Goal: Task Accomplishment & Management: Manage account settings

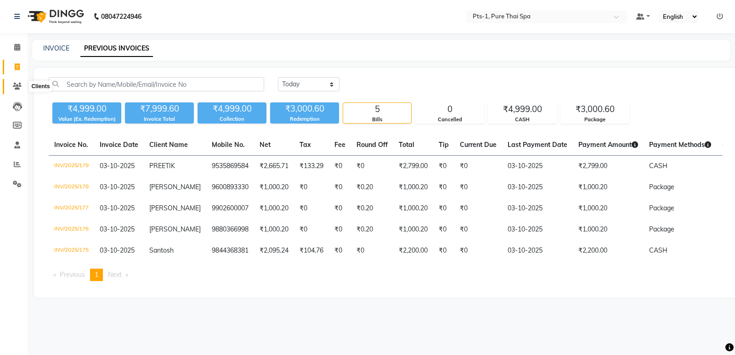
click at [14, 90] on span at bounding box center [17, 86] width 16 height 11
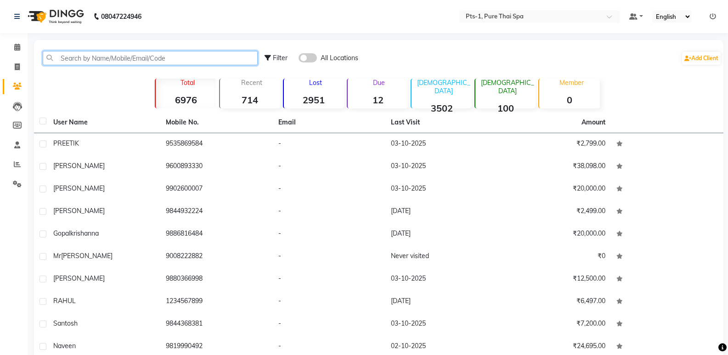
click at [199, 62] on input "text" at bounding box center [150, 58] width 215 height 14
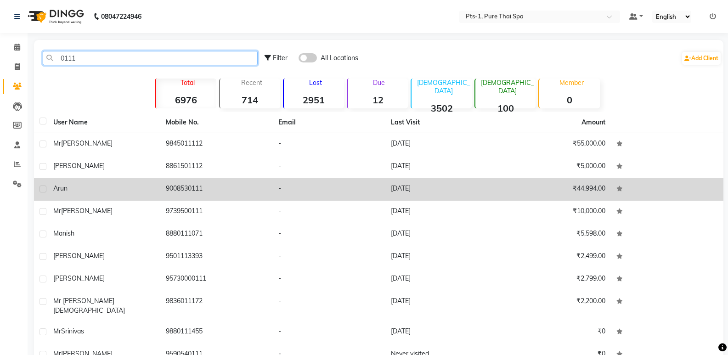
type input "0111"
click at [204, 190] on td "9008530111" at bounding box center [216, 189] width 113 height 23
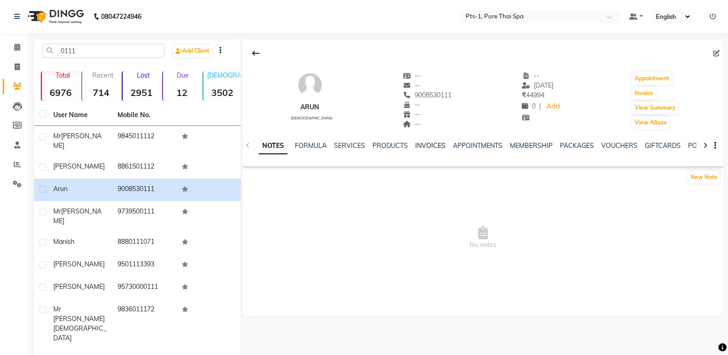
click at [433, 144] on link "INVOICES" at bounding box center [430, 146] width 30 height 8
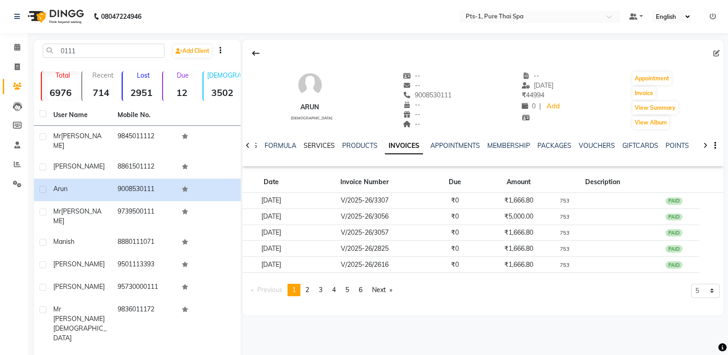
click at [318, 145] on link "SERVICES" at bounding box center [319, 146] width 31 height 8
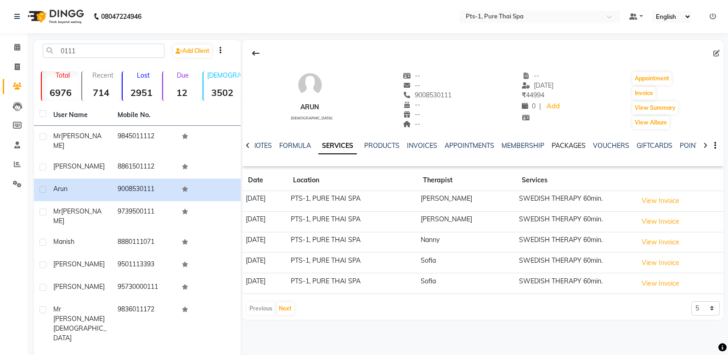
click at [565, 144] on link "PACKAGES" at bounding box center [569, 146] width 34 height 8
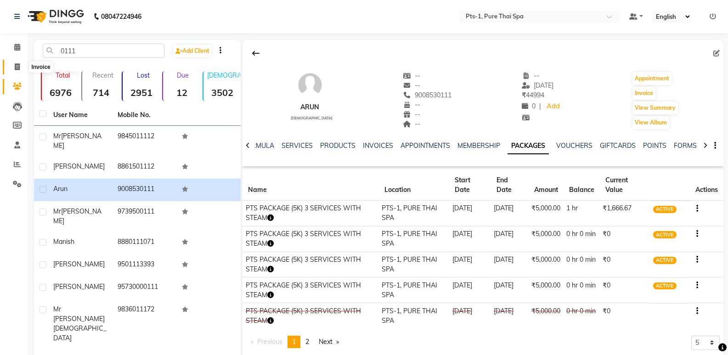
click at [18, 64] on icon at bounding box center [17, 66] width 5 height 7
select select "service"
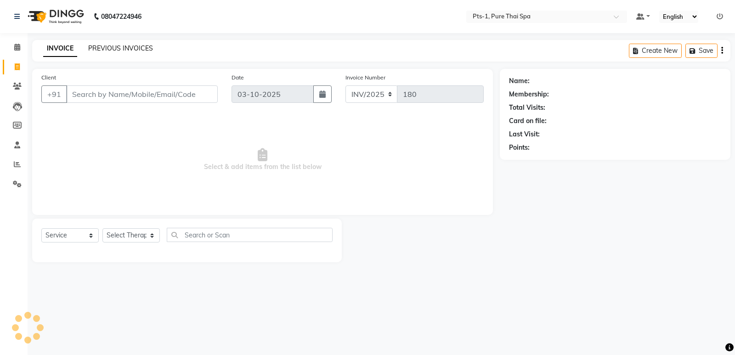
click at [135, 48] on link "PREVIOUS INVOICES" at bounding box center [120, 48] width 65 height 8
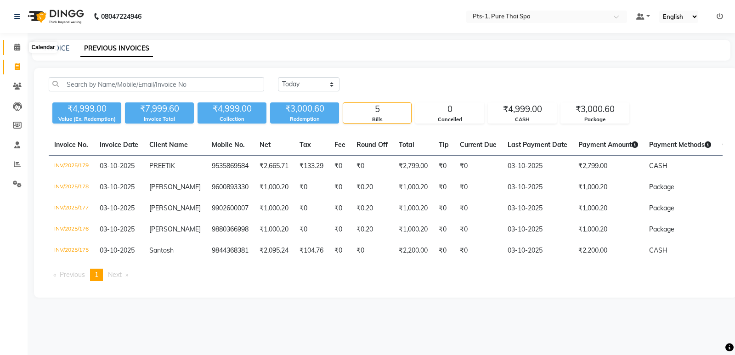
click at [16, 43] on span at bounding box center [17, 47] width 16 height 11
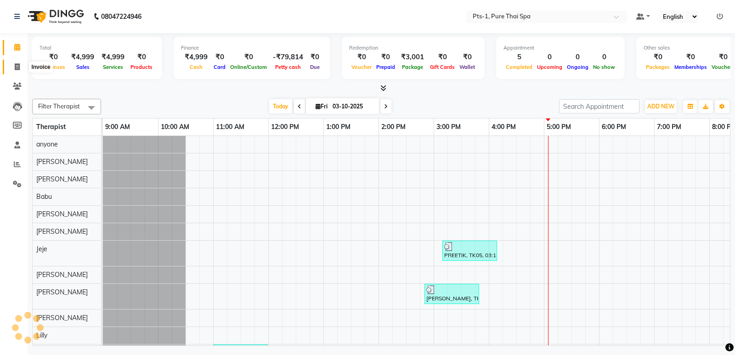
click at [19, 66] on icon at bounding box center [17, 66] width 5 height 7
select select "service"
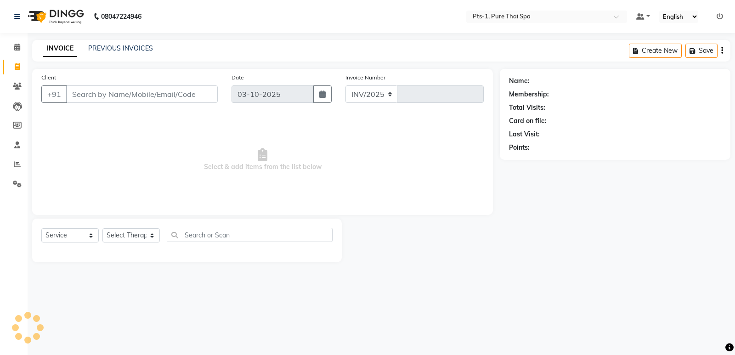
select select "9048"
type input "180"
click at [131, 97] on input "Client" at bounding box center [142, 93] width 152 height 17
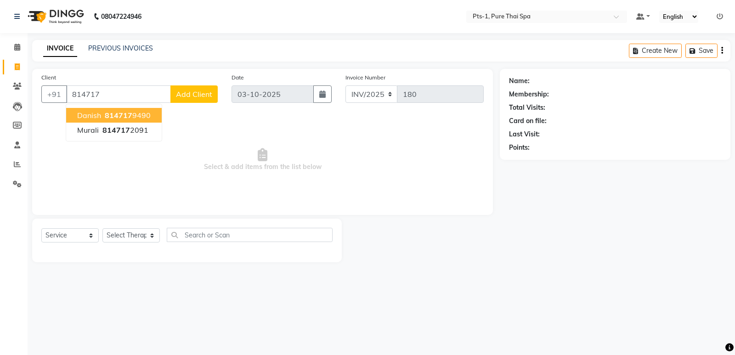
click at [142, 114] on ngb-highlight "814717 9490" at bounding box center [127, 115] width 48 height 9
type input "8147179490"
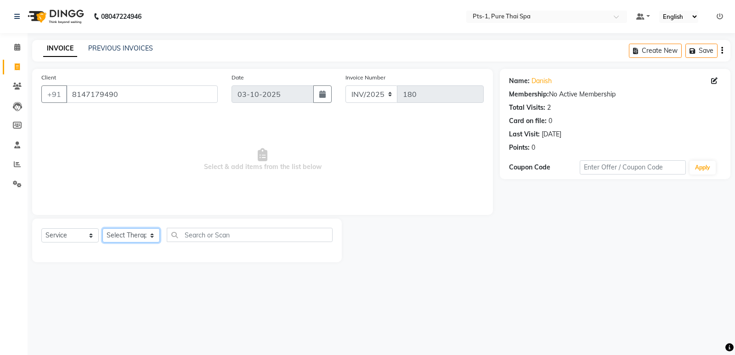
click at [134, 235] on select "Select Therapist [PERSON_NAME] anyone [PERSON_NAME] Jeje [PERSON_NAME] [PERSON_…" at bounding box center [130, 235] width 57 height 14
select select "34866"
click at [102, 228] on select "Select Therapist [PERSON_NAME] anyone [PERSON_NAME] Jeje [PERSON_NAME] [PERSON_…" at bounding box center [130, 235] width 57 height 14
click at [78, 234] on select "Select Service Product Membership Package Voucher Prepaid Gift Card" at bounding box center [69, 235] width 57 height 14
select select "package"
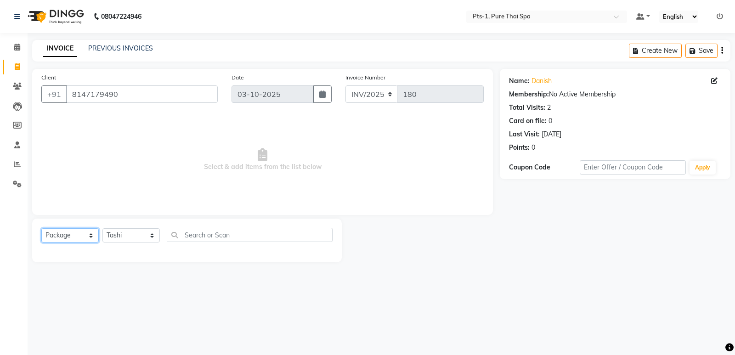
click at [41, 228] on select "Select Service Product Membership Package Voucher Prepaid Gift Card" at bounding box center [69, 235] width 57 height 14
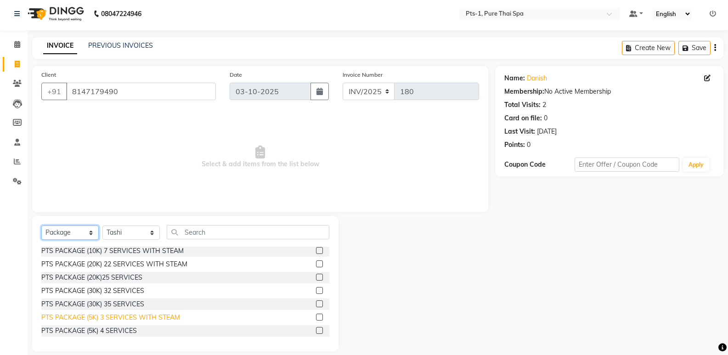
scroll to position [13, 0]
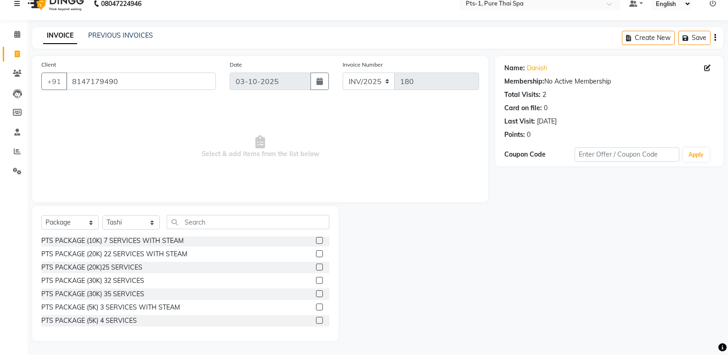
click at [308, 305] on div "PTS PACKAGE (5K) 3 SERVICES WITH STEAM" at bounding box center [185, 307] width 288 height 11
click at [316, 306] on label at bounding box center [319, 307] width 7 height 7
click at [316, 306] on input "checkbox" at bounding box center [319, 308] width 6 height 6
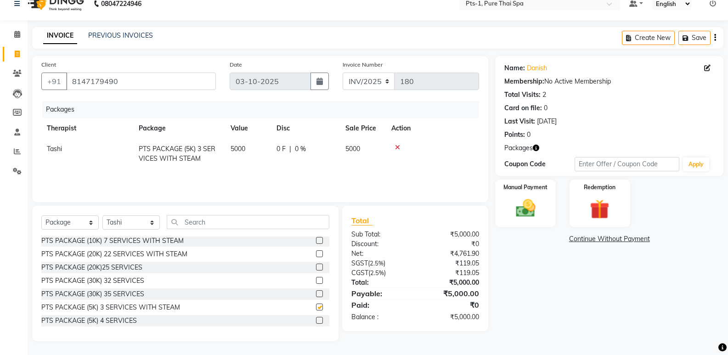
checkbox input "false"
click at [527, 211] on img at bounding box center [525, 208] width 33 height 23
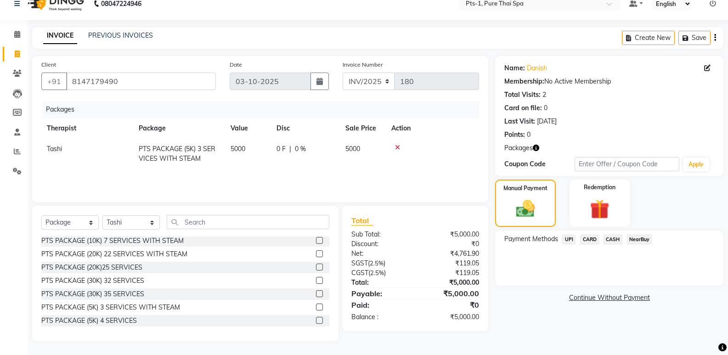
click at [565, 239] on span "UPI" at bounding box center [569, 239] width 14 height 11
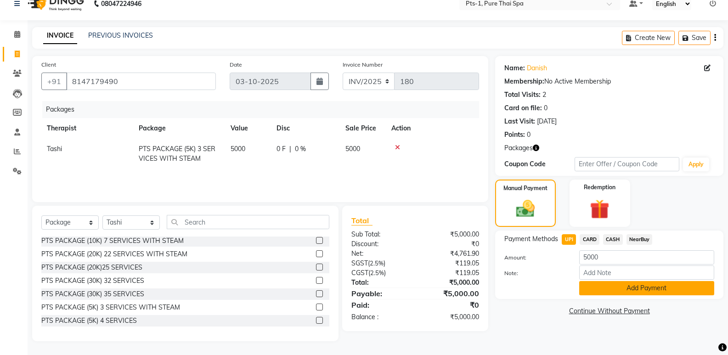
click at [595, 288] on button "Add Payment" at bounding box center [646, 288] width 135 height 14
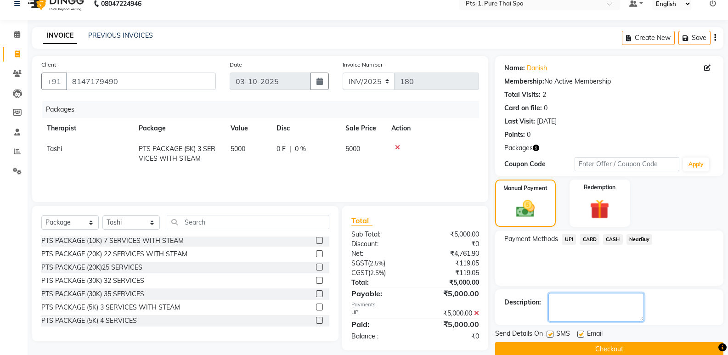
click at [587, 309] on textarea at bounding box center [597, 307] width 96 height 28
type textarea "1117"
click at [580, 336] on label at bounding box center [581, 334] width 7 height 7
click at [580, 336] on input "checkbox" at bounding box center [581, 335] width 6 height 6
checkbox input "false"
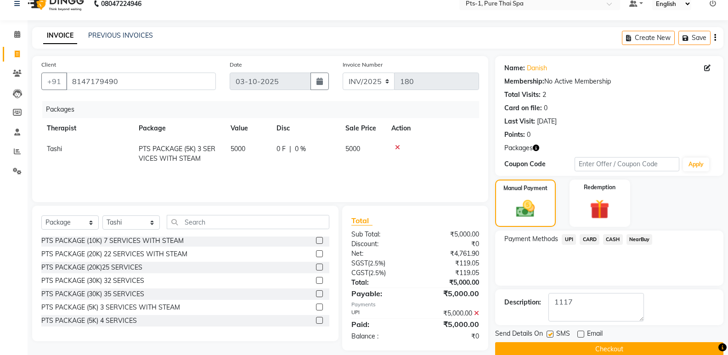
click at [550, 334] on label at bounding box center [550, 334] width 7 height 7
click at [550, 334] on input "checkbox" at bounding box center [550, 335] width 6 height 6
checkbox input "false"
click at [547, 346] on button "Checkout" at bounding box center [609, 349] width 228 height 14
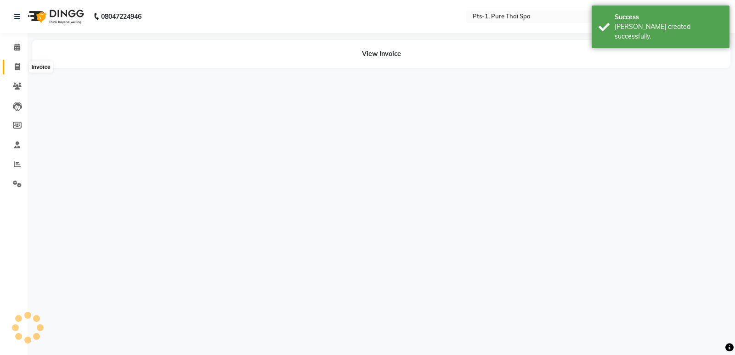
click at [19, 67] on icon at bounding box center [17, 66] width 5 height 7
select select "service"
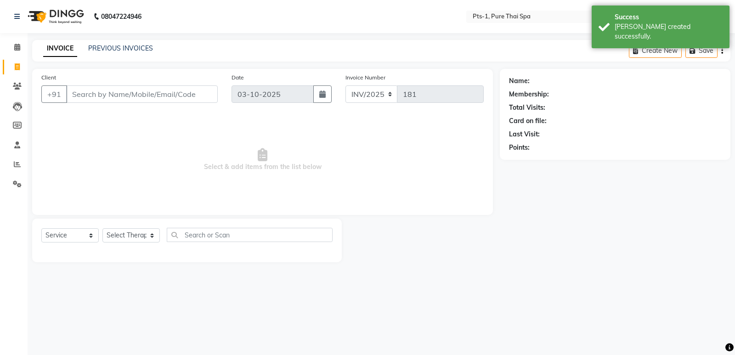
click at [113, 97] on input "Client" at bounding box center [142, 93] width 152 height 17
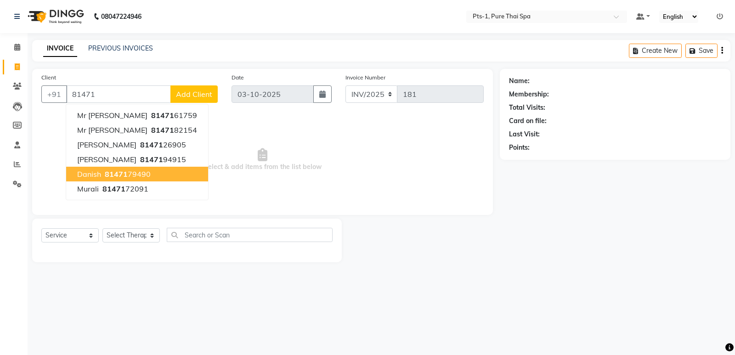
click at [158, 173] on button "Danish 81471 79490" at bounding box center [137, 174] width 142 height 15
type input "8147179490"
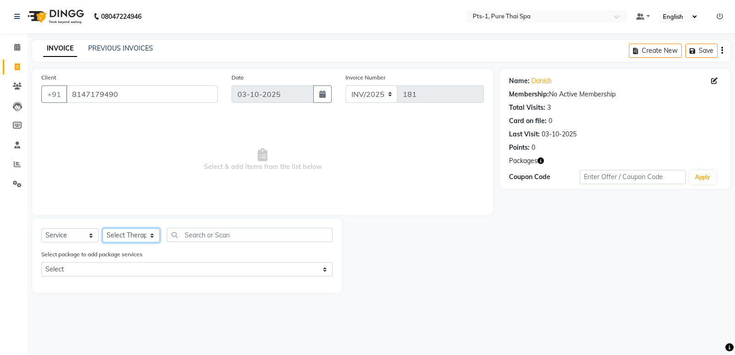
click at [140, 234] on select "Select Therapist [PERSON_NAME] anyone [PERSON_NAME] Jeje [PERSON_NAME] [PERSON_…" at bounding box center [130, 235] width 57 height 14
select select "85045"
click at [102, 228] on select "Select Therapist [PERSON_NAME] anyone [PERSON_NAME] Jeje [PERSON_NAME] [PERSON_…" at bounding box center [130, 235] width 57 height 14
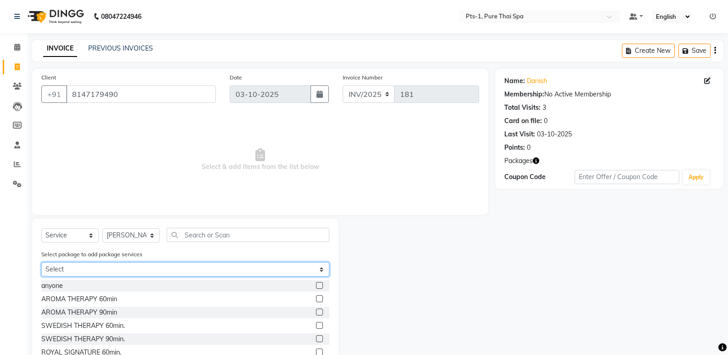
click at [122, 271] on select "Select PTS PACKAGE (5K) 3 SERVICES WITH STEAM" at bounding box center [185, 269] width 288 height 14
select select "1: Object"
click at [41, 262] on select "Select PTS PACKAGE (5K) 3 SERVICES WITH STEAM" at bounding box center [185, 269] width 288 height 14
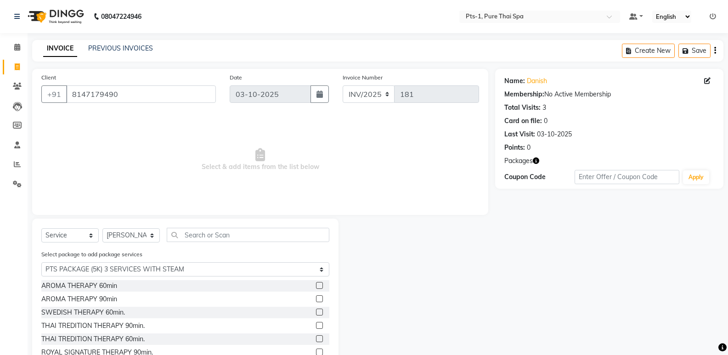
click at [316, 311] on label at bounding box center [319, 312] width 7 height 7
click at [316, 311] on input "checkbox" at bounding box center [319, 313] width 6 height 6
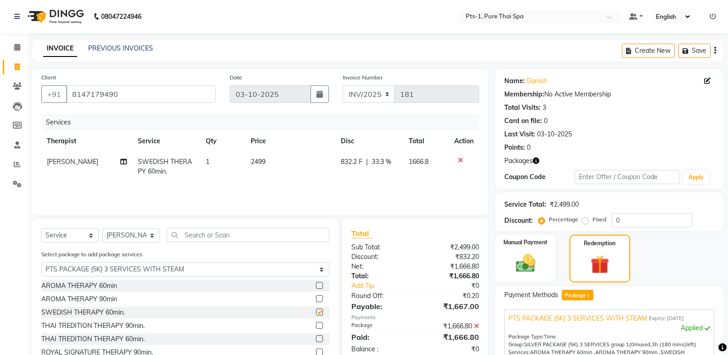
checkbox input "false"
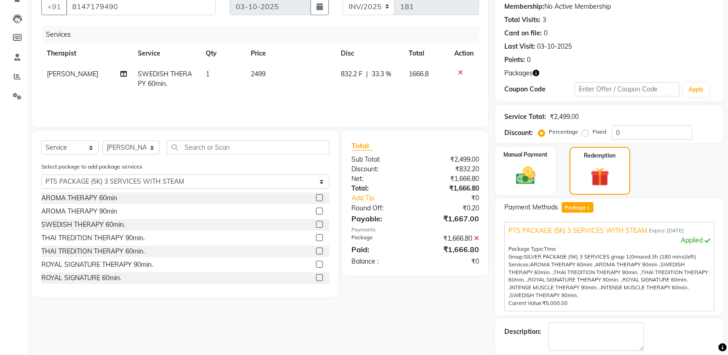
scroll to position [132, 0]
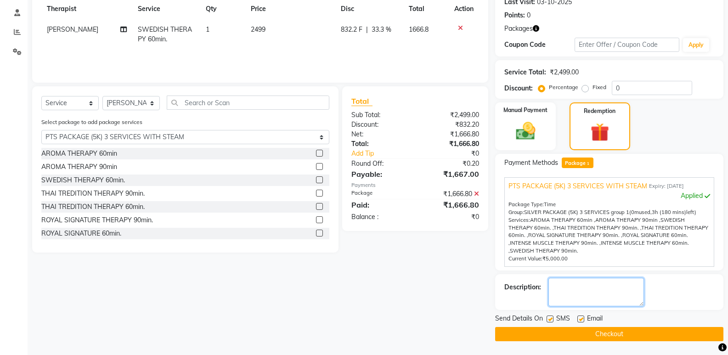
click at [578, 292] on textarea at bounding box center [597, 292] width 96 height 28
type textarea "1117"
click at [581, 322] on div at bounding box center [581, 321] width 6 height 10
click at [582, 318] on label at bounding box center [581, 319] width 7 height 7
click at [582, 318] on input "checkbox" at bounding box center [581, 320] width 6 height 6
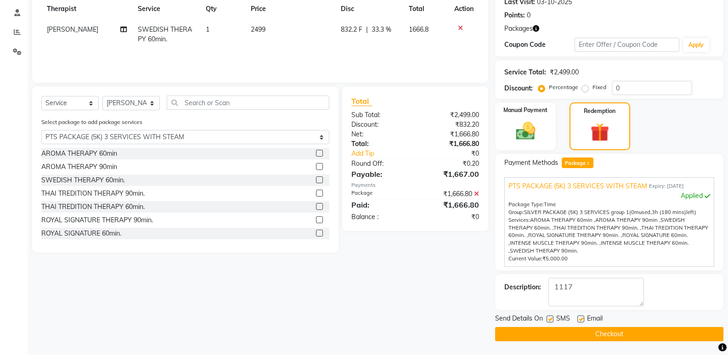
checkbox input "false"
click at [552, 317] on label at bounding box center [550, 319] width 7 height 7
click at [552, 317] on input "checkbox" at bounding box center [550, 320] width 6 height 6
checkbox input "false"
click at [560, 334] on button "Checkout" at bounding box center [609, 334] width 228 height 14
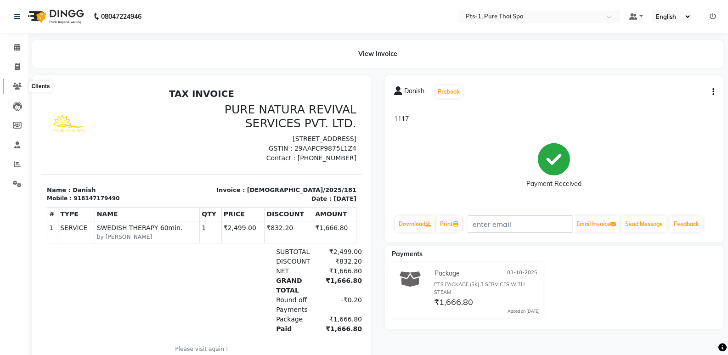
click at [14, 85] on icon at bounding box center [17, 86] width 9 height 7
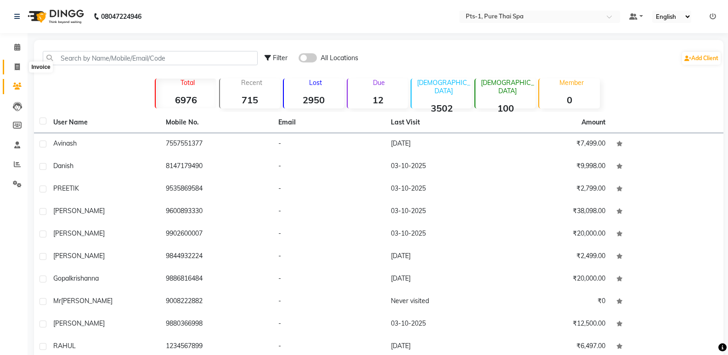
click at [15, 64] on icon at bounding box center [17, 66] width 5 height 7
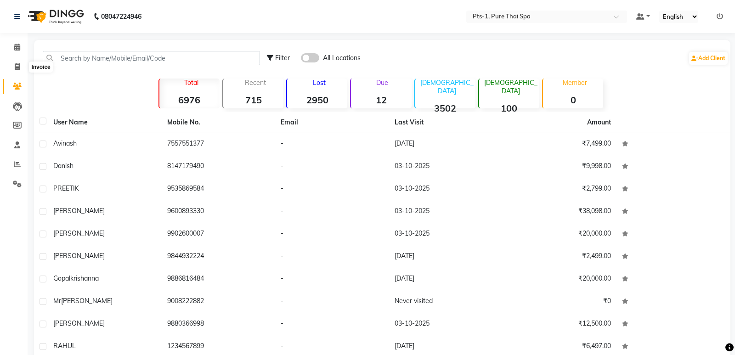
select select "service"
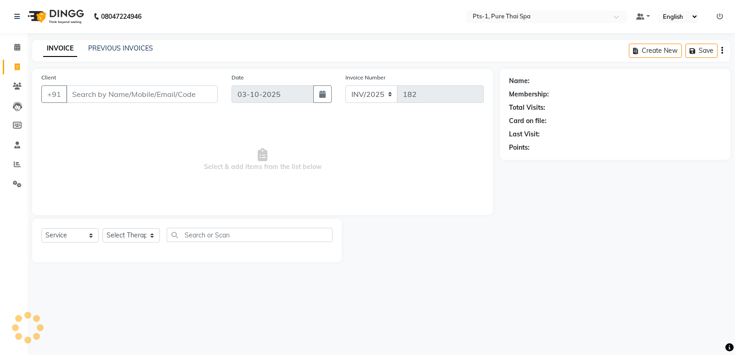
click at [75, 95] on input "Client" at bounding box center [142, 93] width 152 height 17
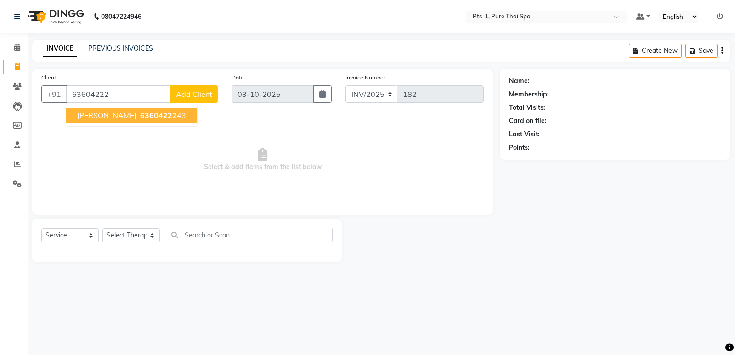
click at [102, 115] on button "[PERSON_NAME] 63604222 43" at bounding box center [131, 115] width 131 height 15
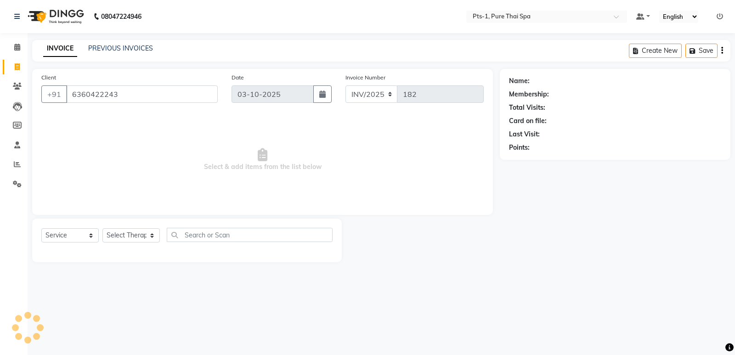
type input "6360422243"
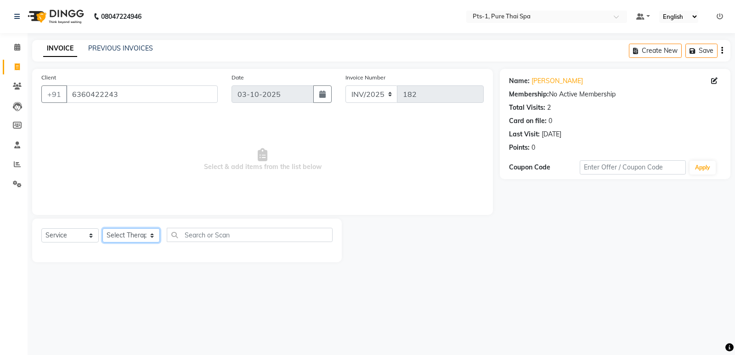
click at [123, 235] on select "Select Therapist [PERSON_NAME] anyone [PERSON_NAME] Jeje [PERSON_NAME] [PERSON_…" at bounding box center [130, 235] width 57 height 14
click at [198, 135] on span "Select & add items from the list below" at bounding box center [262, 160] width 442 height 92
click at [130, 236] on select "Select Therapist [PERSON_NAME] anyone [PERSON_NAME] Jeje [PERSON_NAME] [PERSON_…" at bounding box center [130, 235] width 57 height 14
select select "61014"
click at [102, 228] on select "Select Therapist [PERSON_NAME] anyone [PERSON_NAME] Jeje [PERSON_NAME] [PERSON_…" at bounding box center [130, 235] width 57 height 14
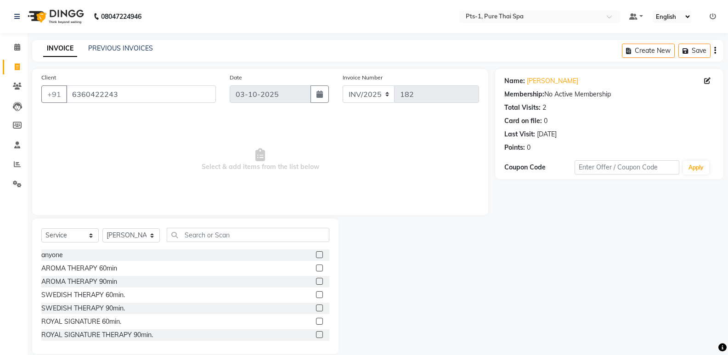
click at [316, 293] on label at bounding box center [319, 294] width 7 height 7
click at [316, 293] on input "checkbox" at bounding box center [319, 295] width 6 height 6
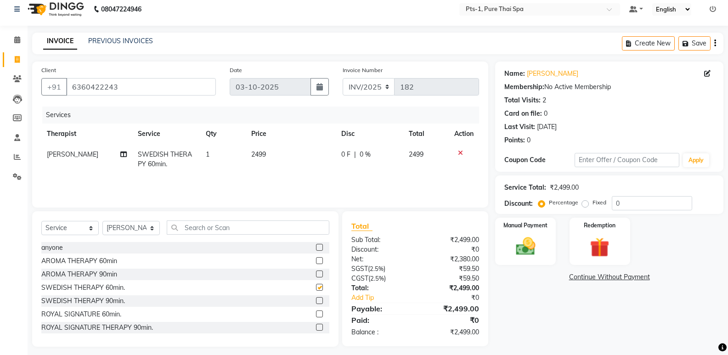
scroll to position [13, 0]
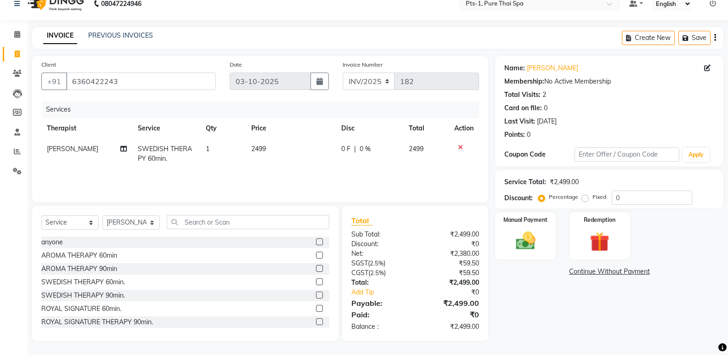
checkbox input "false"
drag, startPoint x: 510, startPoint y: 243, endPoint x: 517, endPoint y: 243, distance: 7.4
click at [511, 243] on img at bounding box center [525, 240] width 33 height 23
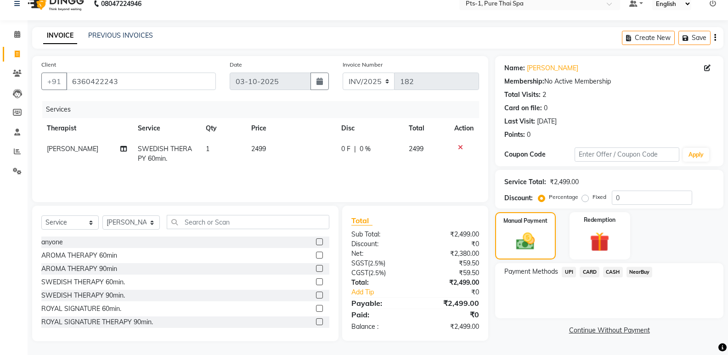
click at [610, 271] on span "CASH" at bounding box center [613, 272] width 20 height 11
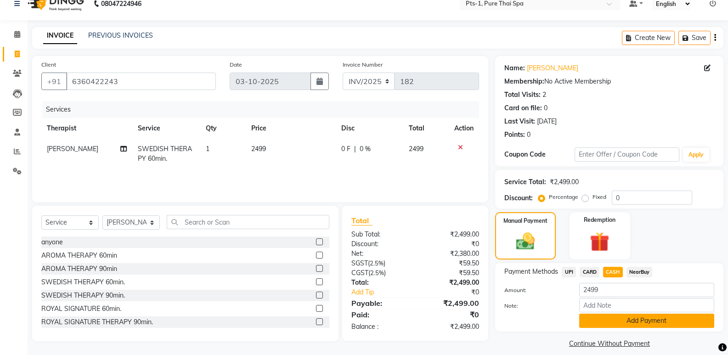
click at [597, 317] on button "Add Payment" at bounding box center [646, 321] width 135 height 14
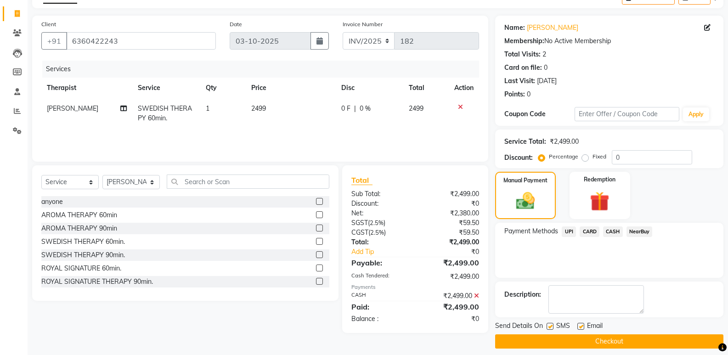
scroll to position [61, 0]
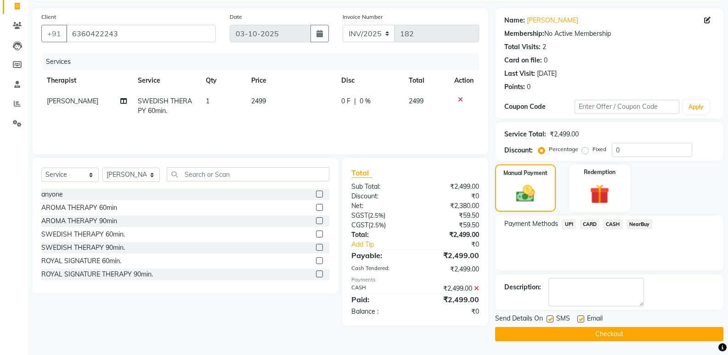
click at [551, 317] on label at bounding box center [550, 319] width 7 height 7
click at [551, 317] on input "checkbox" at bounding box center [550, 320] width 6 height 6
checkbox input "false"
click at [582, 317] on label at bounding box center [581, 319] width 7 height 7
click at [582, 317] on input "checkbox" at bounding box center [581, 320] width 6 height 6
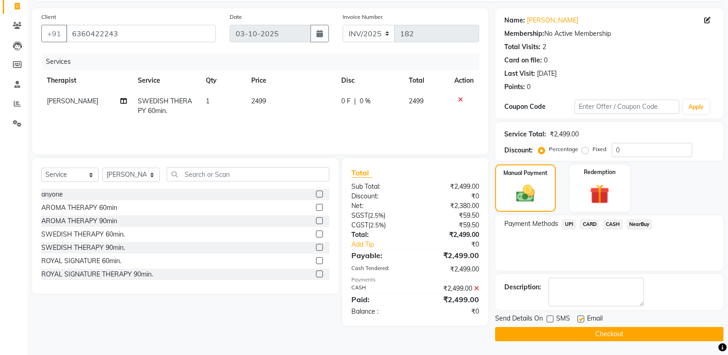
checkbox input "false"
click at [612, 225] on span "CASH" at bounding box center [613, 224] width 20 height 11
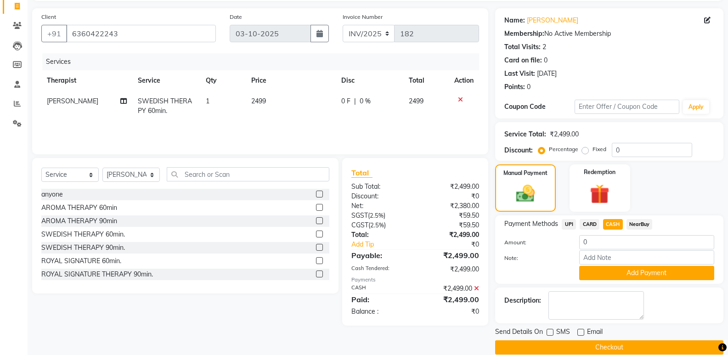
click at [474, 288] on div "₹2,499.00" at bounding box center [450, 289] width 71 height 10
click at [478, 288] on icon at bounding box center [476, 288] width 5 height 6
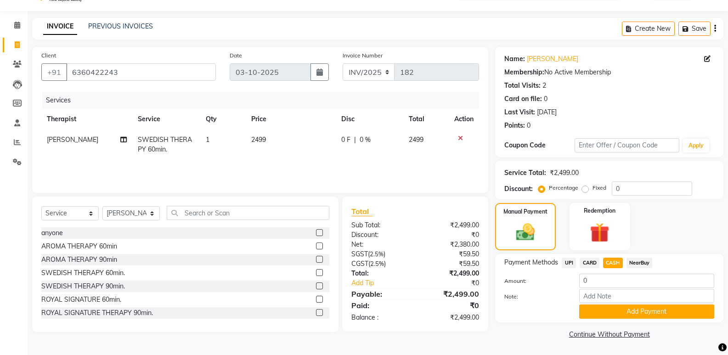
scroll to position [22, 0]
click at [591, 307] on button "Add Payment" at bounding box center [646, 312] width 135 height 14
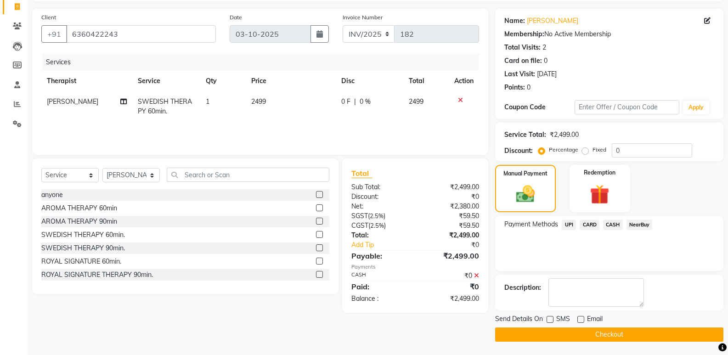
scroll to position [61, 0]
click at [479, 278] on icon at bounding box center [476, 275] width 5 height 6
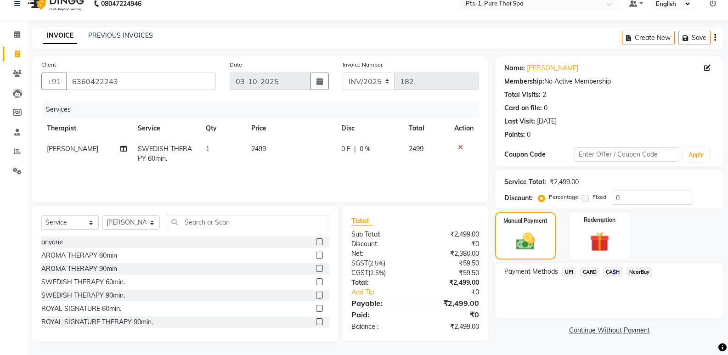
click at [612, 272] on span "CASH" at bounding box center [613, 272] width 20 height 11
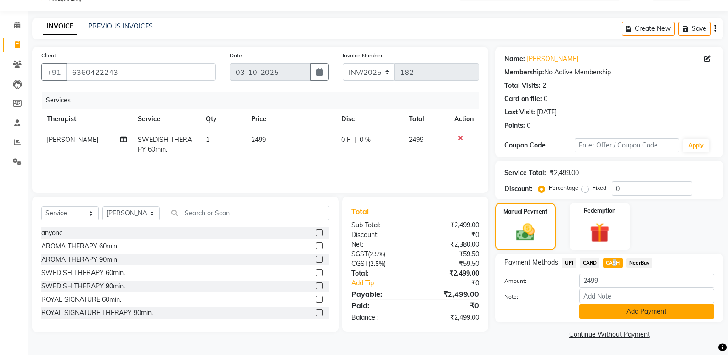
click at [600, 312] on button "Add Payment" at bounding box center [646, 312] width 135 height 14
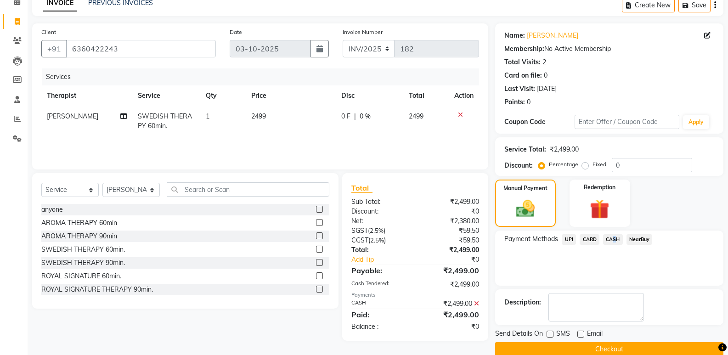
scroll to position [61, 0]
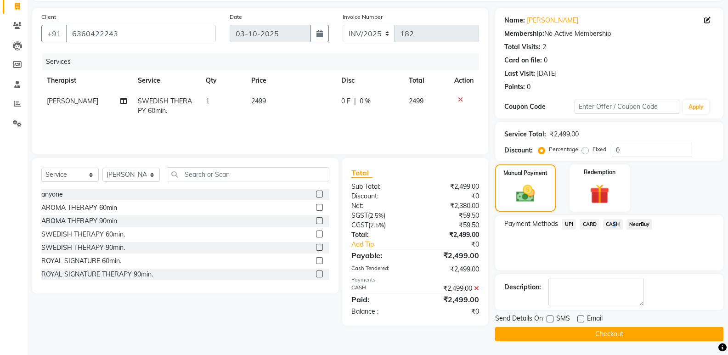
click at [609, 334] on button "Checkout" at bounding box center [609, 334] width 228 height 14
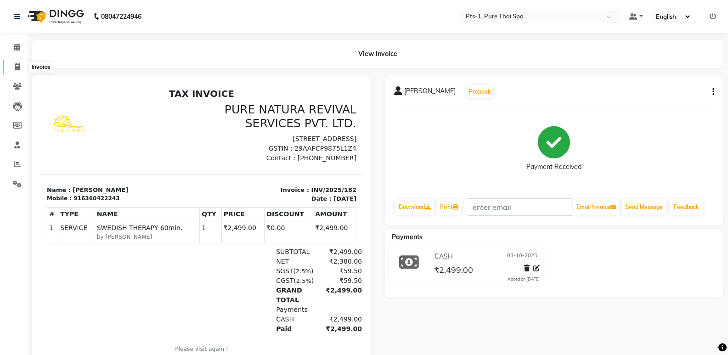
click at [16, 62] on span at bounding box center [17, 67] width 16 height 11
select select "service"
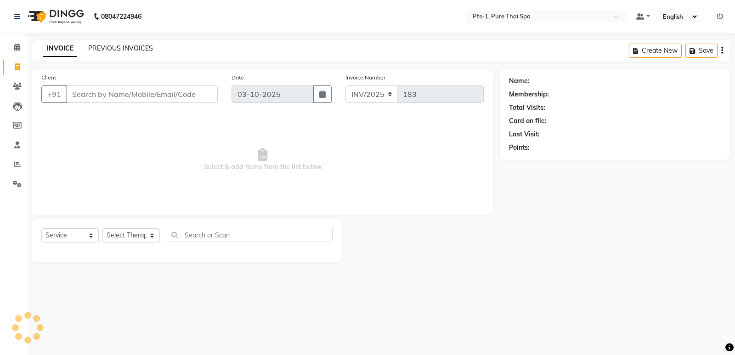
click at [96, 45] on link "PREVIOUS INVOICES" at bounding box center [120, 48] width 65 height 8
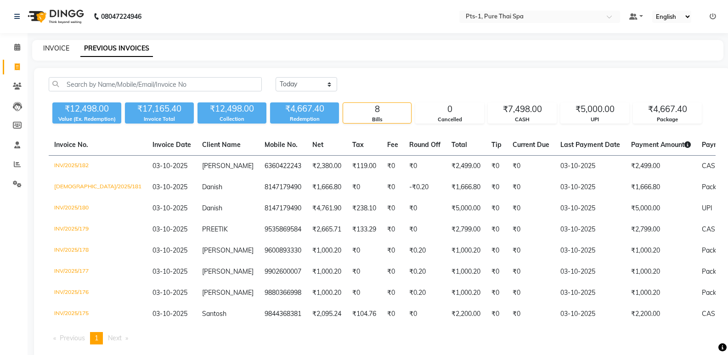
click at [46, 48] on link "INVOICE" at bounding box center [56, 48] width 26 height 8
select select "service"
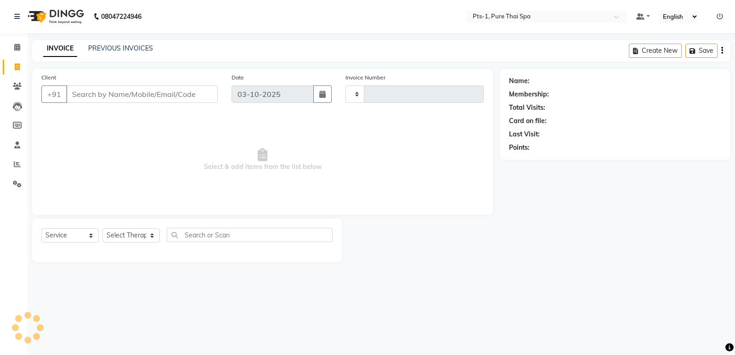
type input "183"
select select "9048"
click at [102, 95] on input "Client" at bounding box center [142, 93] width 152 height 17
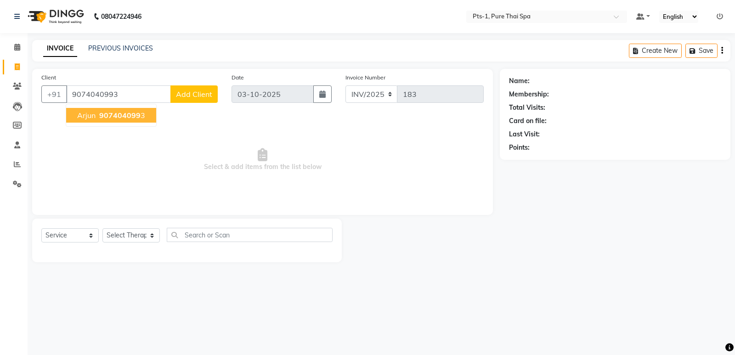
type input "9074040993"
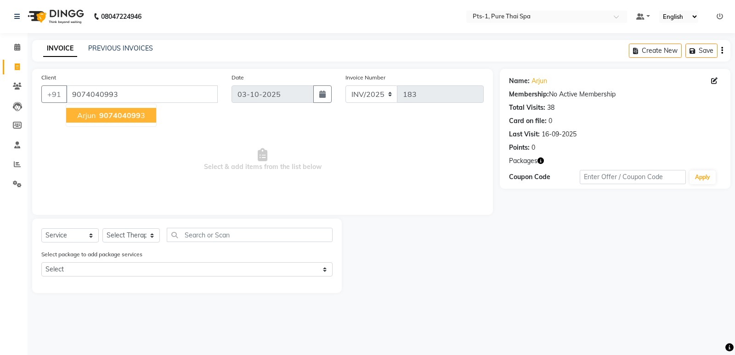
click at [132, 119] on span "907404099" at bounding box center [119, 115] width 41 height 9
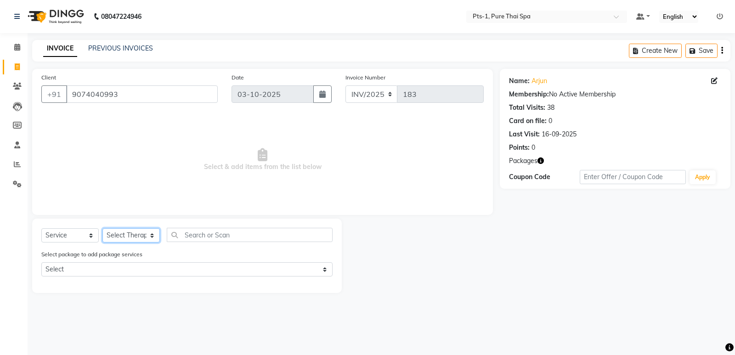
click at [142, 238] on select "Select Therapist [PERSON_NAME] anyone [PERSON_NAME] Jeje [PERSON_NAME] [PERSON_…" at bounding box center [130, 235] width 57 height 14
drag, startPoint x: 560, startPoint y: 263, endPoint x: 532, endPoint y: 247, distance: 32.5
click at [560, 263] on div "Name: Arjun Membership: No Active Membership Total Visits: 38 Card on file: 0 L…" at bounding box center [619, 181] width 238 height 224
drag, startPoint x: 125, startPoint y: 99, endPoint x: 0, endPoint y: 102, distance: 125.0
click at [0, 102] on app-home "08047224946 Select Location × Pts-1, Pure Thai Spa Default Panel My Panel Engli…" at bounding box center [367, 153] width 735 height 307
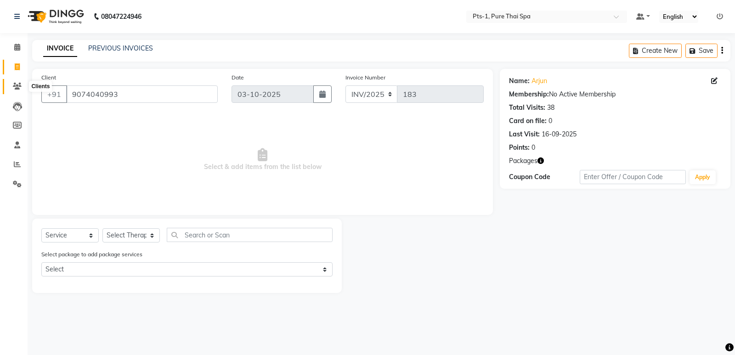
click at [10, 85] on span at bounding box center [17, 86] width 16 height 11
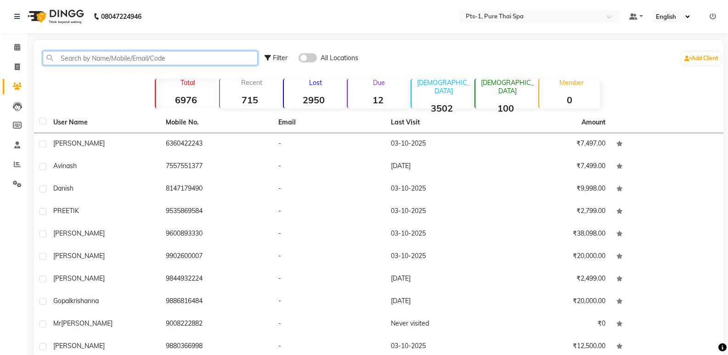
click at [185, 62] on input "text" at bounding box center [150, 58] width 215 height 14
paste input "9074040993"
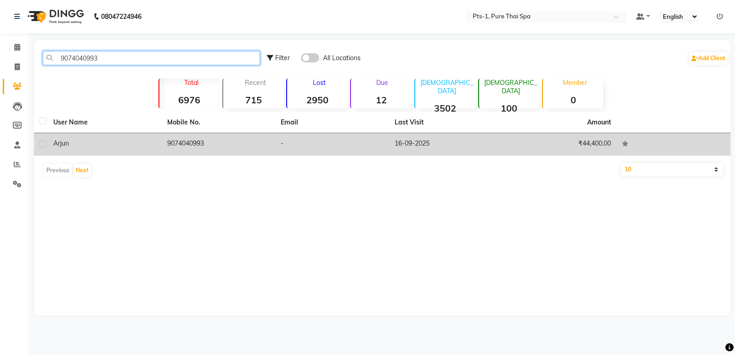
type input "9074040993"
click at [198, 144] on td "9074040993" at bounding box center [219, 144] width 114 height 23
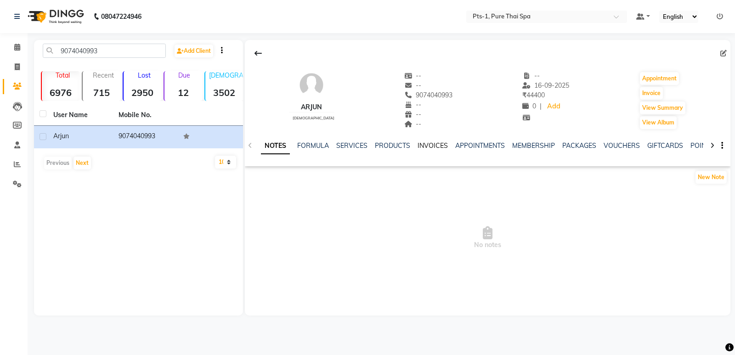
click at [424, 149] on link "INVOICES" at bounding box center [433, 146] width 30 height 8
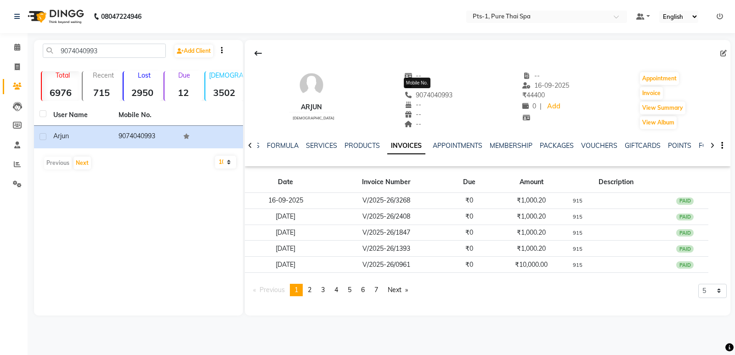
drag, startPoint x: 444, startPoint y: 96, endPoint x: 403, endPoint y: 97, distance: 40.4
click at [403, 97] on div "Arjun [DEMOGRAPHIC_DATA] -- -- [PHONE_NUMBER] Mobile No. -- -- -- -- [DATE] ₹ 4…" at bounding box center [488, 96] width 486 height 68
copy span "9074040993"
click at [20, 68] on icon at bounding box center [17, 66] width 5 height 7
select select "service"
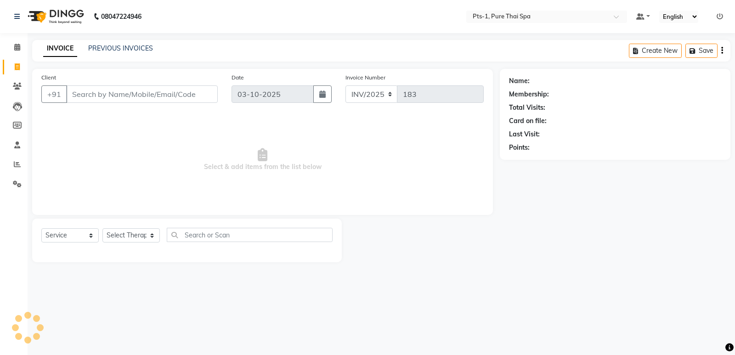
click at [118, 94] on input "Client" at bounding box center [142, 93] width 152 height 17
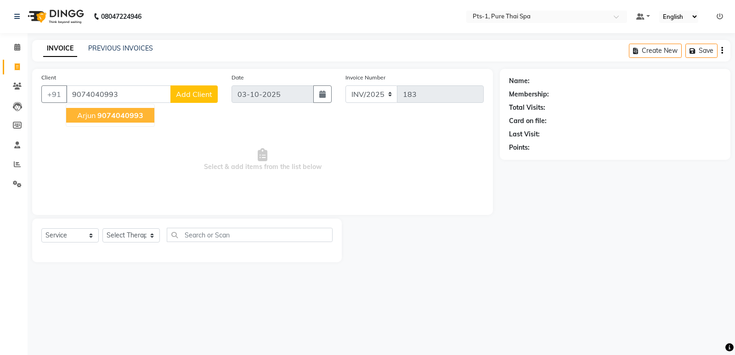
click at [139, 116] on span "9074040993" at bounding box center [120, 115] width 46 height 9
type input "9074040993"
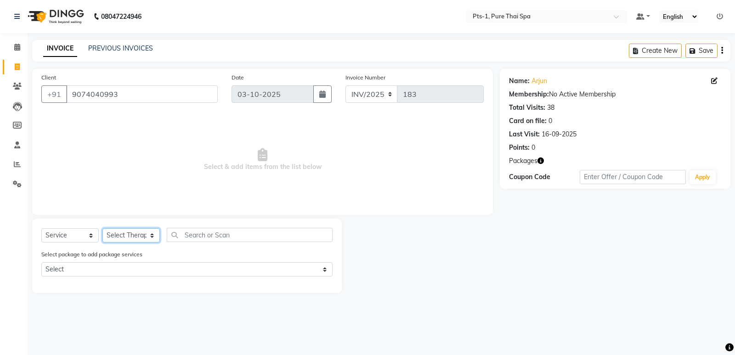
click at [147, 237] on select "Select Therapist [PERSON_NAME] anyone [PERSON_NAME] Jeje [PERSON_NAME] [PERSON_…" at bounding box center [130, 235] width 57 height 14
select select "91269"
click at [102, 228] on select "Select Therapist [PERSON_NAME] anyone [PERSON_NAME] Jeje [PERSON_NAME] [PERSON_…" at bounding box center [130, 235] width 57 height 14
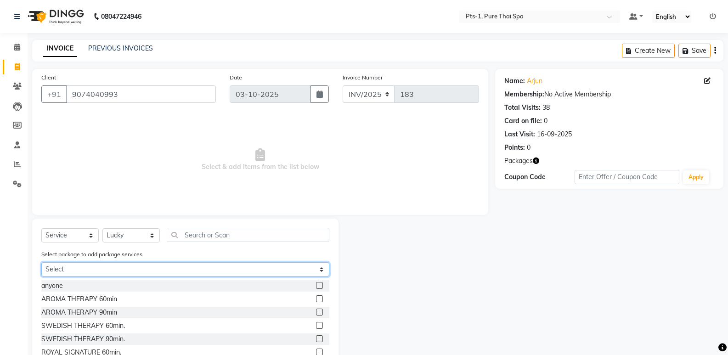
click at [139, 269] on select "Select PTS PACKAGE (10K) 10 SERVICES" at bounding box center [185, 269] width 288 height 14
select select "1: Object"
click at [41, 262] on select "Select PTS PACKAGE (10K) 10 SERVICES" at bounding box center [185, 269] width 288 height 14
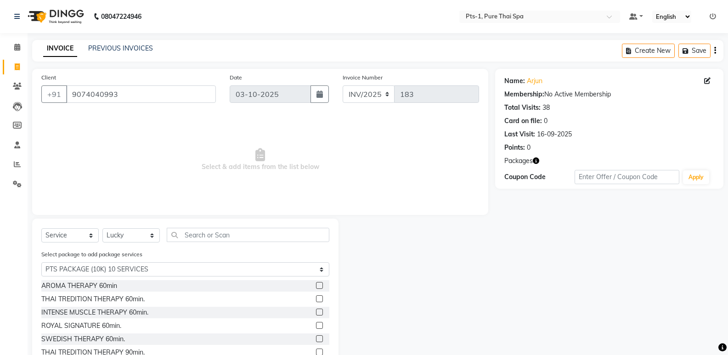
drag, startPoint x: 310, startPoint y: 324, endPoint x: 318, endPoint y: 324, distance: 8.3
click at [316, 325] on label at bounding box center [319, 325] width 7 height 7
click at [316, 325] on input "checkbox" at bounding box center [319, 326] width 6 height 6
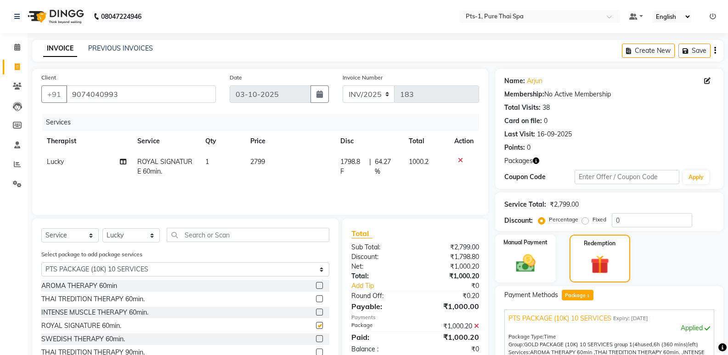
checkbox input "false"
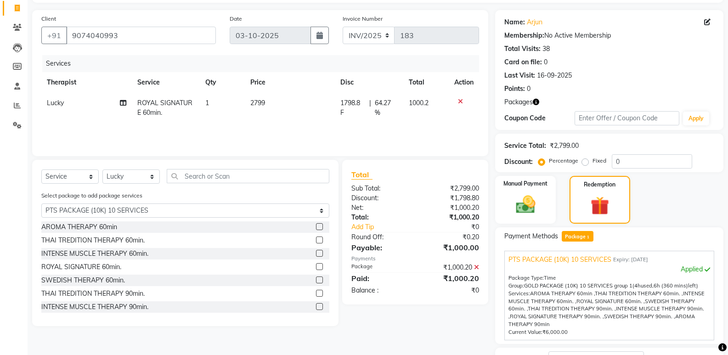
scroll to position [132, 0]
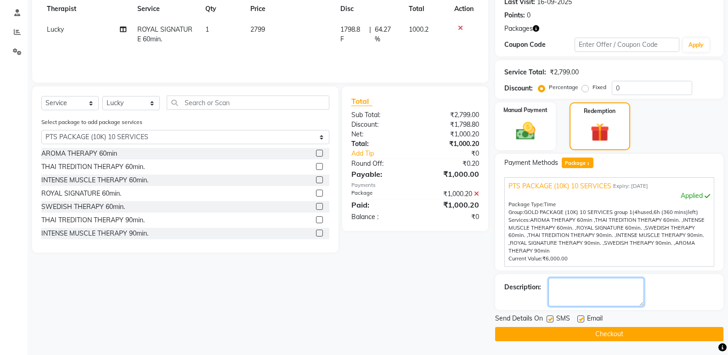
click at [565, 294] on textarea at bounding box center [597, 292] width 96 height 28
type textarea "915"
click at [578, 317] on label at bounding box center [581, 319] width 7 height 7
click at [578, 317] on input "checkbox" at bounding box center [581, 320] width 6 height 6
checkbox input "false"
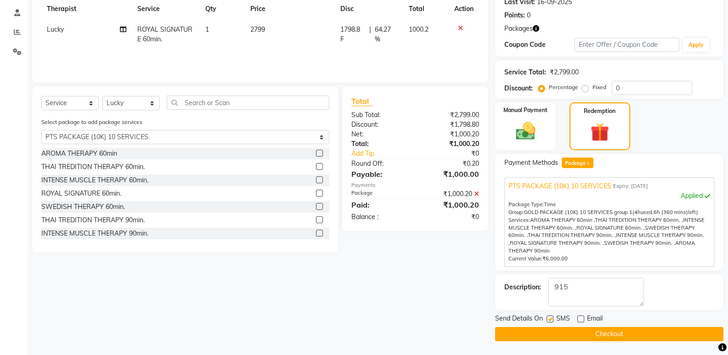
click at [550, 320] on label at bounding box center [550, 319] width 7 height 7
click at [550, 320] on input "checkbox" at bounding box center [550, 320] width 6 height 6
checkbox input "false"
click at [561, 334] on button "Checkout" at bounding box center [609, 334] width 228 height 14
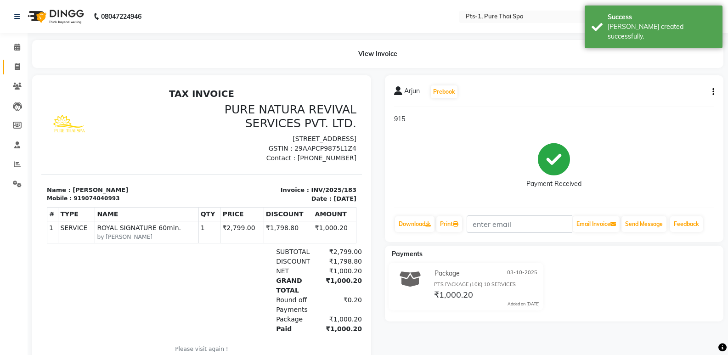
click at [11, 66] on span at bounding box center [17, 67] width 16 height 11
select select "service"
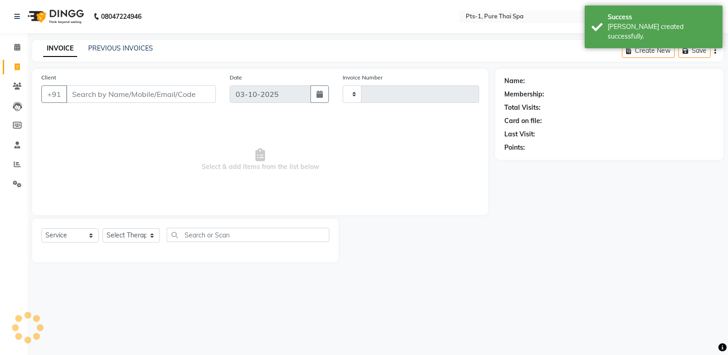
type input "184"
select select "9048"
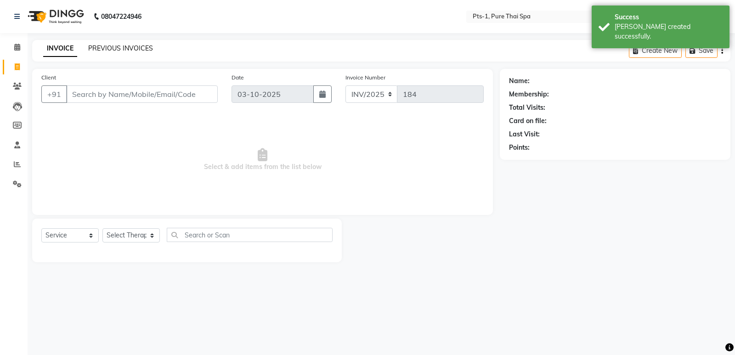
click at [115, 47] on link "PREVIOUS INVOICES" at bounding box center [120, 48] width 65 height 8
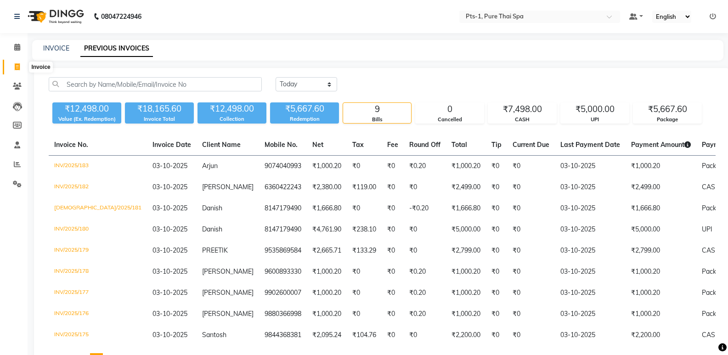
click at [18, 64] on icon at bounding box center [17, 66] width 5 height 7
select select "service"
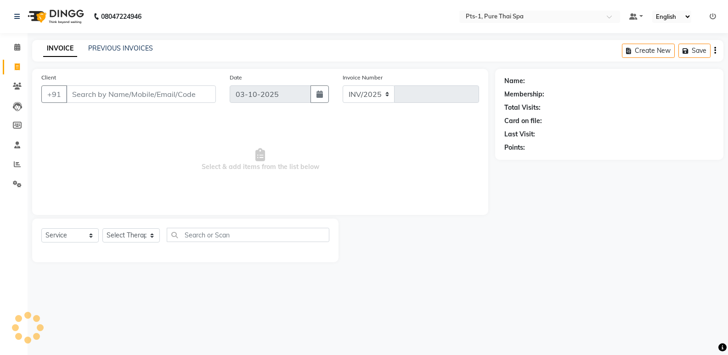
select select "9048"
type input "184"
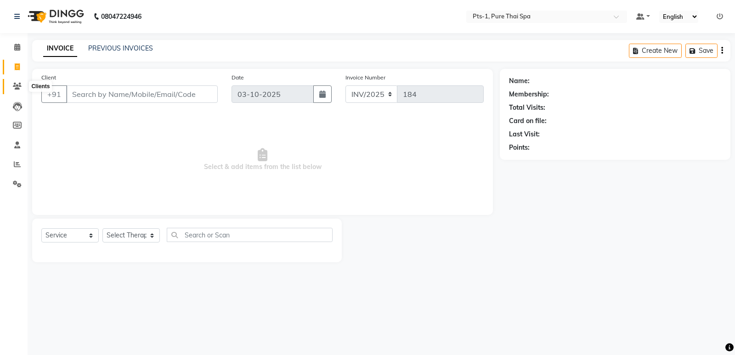
click at [14, 91] on span at bounding box center [17, 86] width 16 height 11
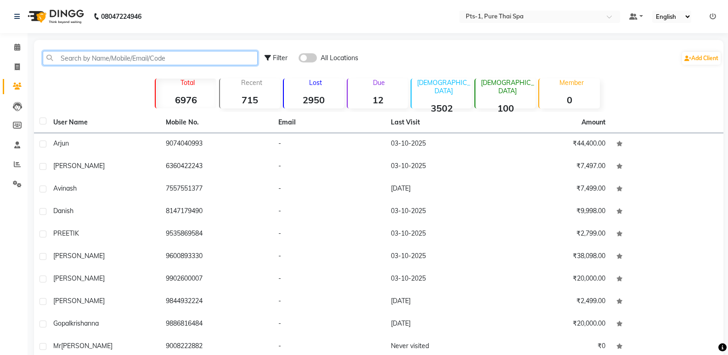
click at [89, 60] on input "text" at bounding box center [150, 58] width 215 height 14
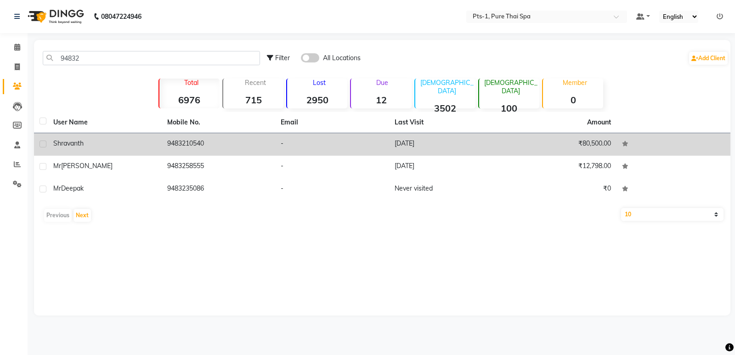
click at [495, 149] on td "[DATE]" at bounding box center [446, 144] width 114 height 23
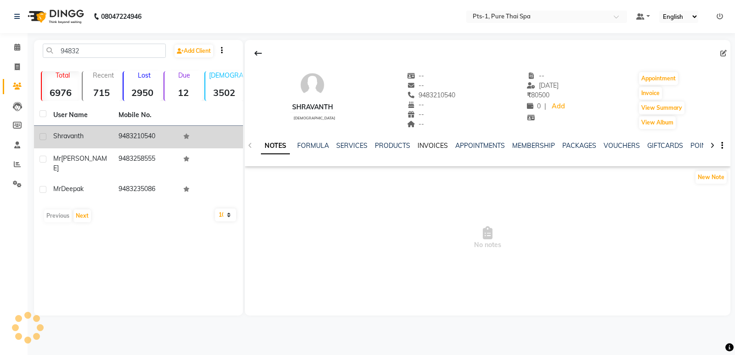
click at [440, 146] on link "INVOICES" at bounding box center [433, 146] width 30 height 8
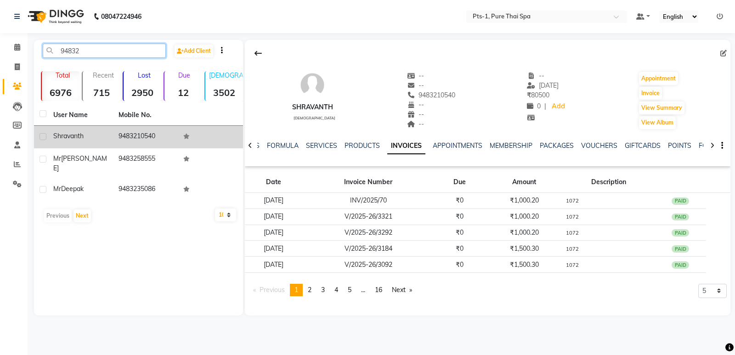
click at [96, 50] on input "94832" at bounding box center [104, 51] width 123 height 14
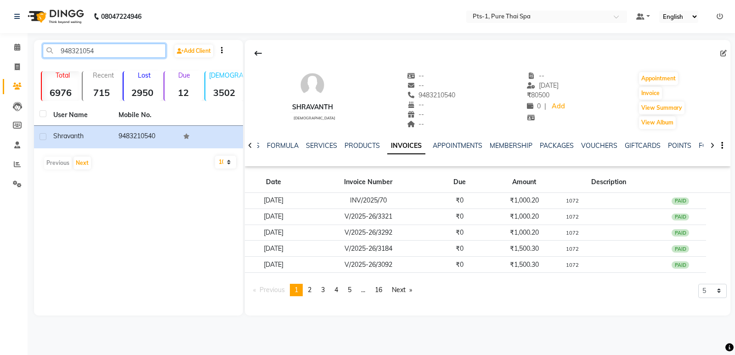
drag, startPoint x: 94, startPoint y: 51, endPoint x: 56, endPoint y: 51, distance: 38.1
click at [56, 51] on input "948321054" at bounding box center [104, 51] width 123 height 14
type input "948321054"
click at [15, 66] on icon at bounding box center [17, 66] width 5 height 7
select select "service"
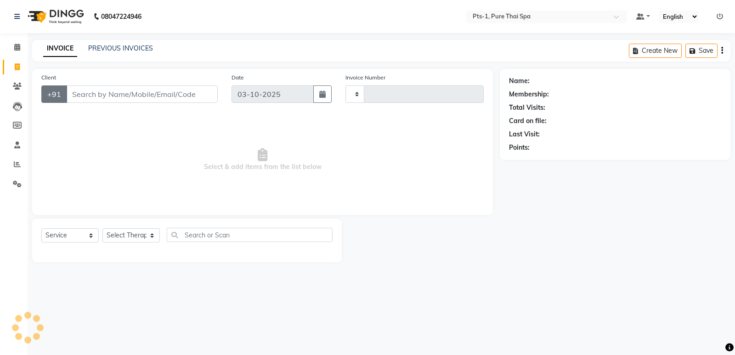
type input "184"
select select "9048"
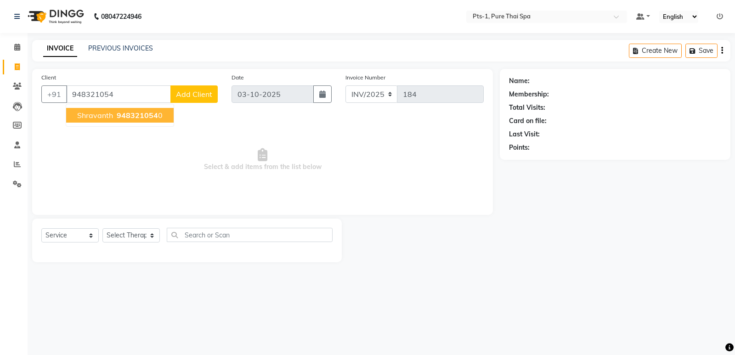
click at [126, 117] on span "948321054" at bounding box center [137, 115] width 41 height 9
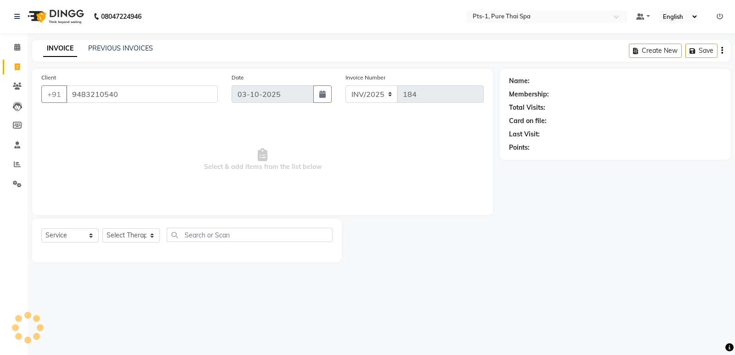
type input "9483210540"
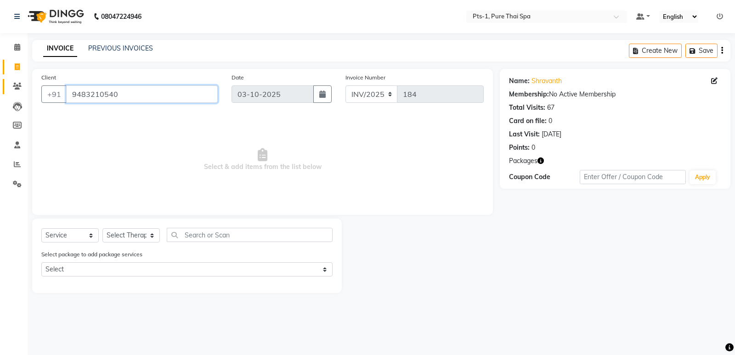
drag, startPoint x: 131, startPoint y: 95, endPoint x: 13, endPoint y: 91, distance: 118.1
click at [7, 91] on app-home "08047224946 Select Location × Pts-1, Pure Thai Spa Default Panel My Panel Engli…" at bounding box center [367, 153] width 735 height 307
click at [18, 85] on icon at bounding box center [17, 86] width 9 height 7
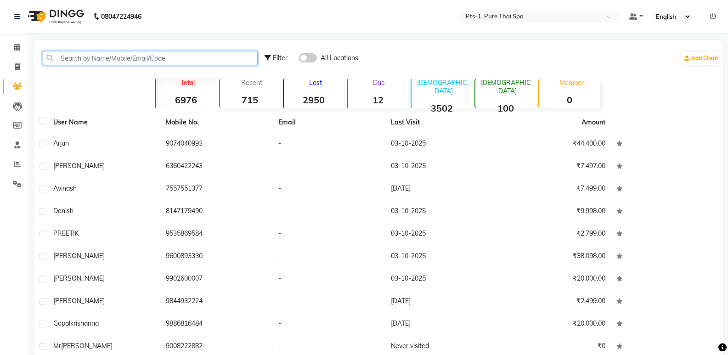
paste input "9483210540"
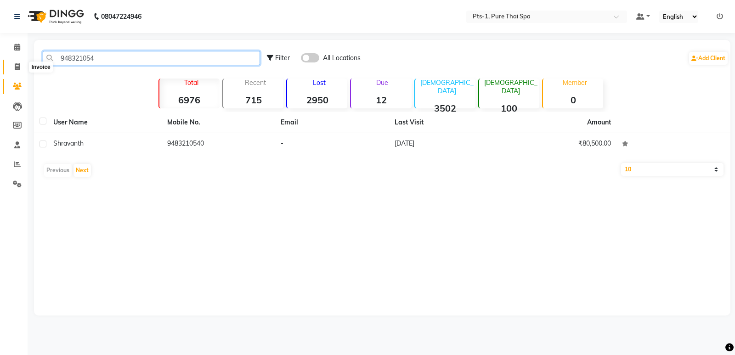
type input "948321054"
click at [18, 69] on icon at bounding box center [17, 66] width 5 height 7
select select "service"
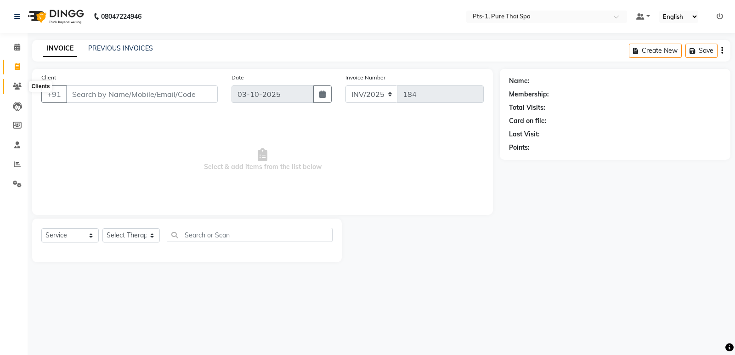
click at [17, 86] on icon at bounding box center [17, 86] width 9 height 7
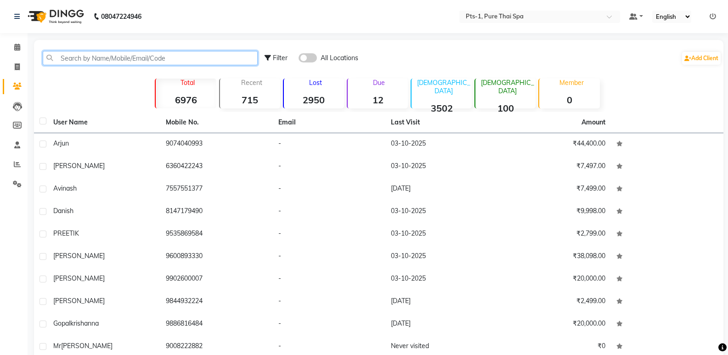
drag, startPoint x: 68, startPoint y: 58, endPoint x: 190, endPoint y: 58, distance: 122.2
click at [190, 58] on input "text" at bounding box center [150, 58] width 215 height 14
click at [203, 58] on input "text" at bounding box center [150, 58] width 215 height 14
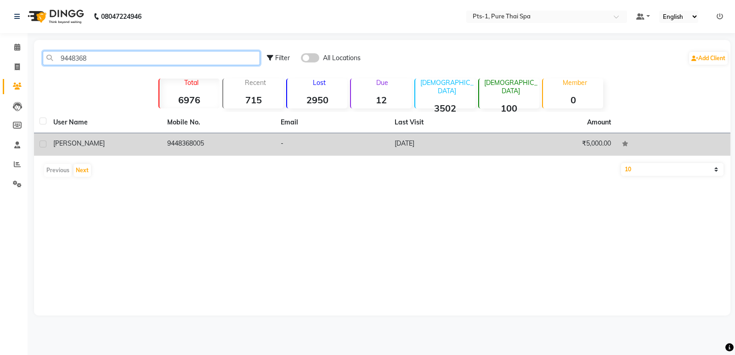
type input "9448368"
click at [184, 142] on td "9448368005" at bounding box center [219, 144] width 114 height 23
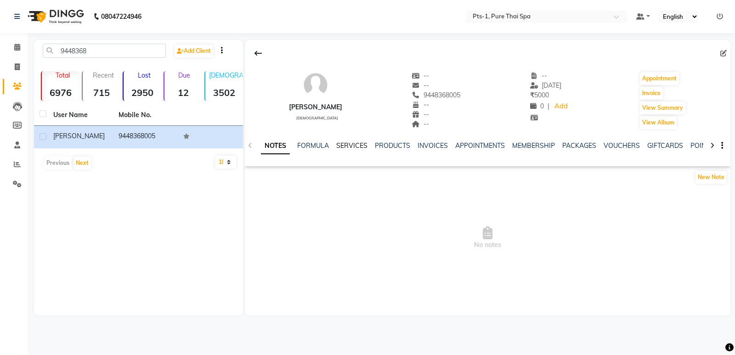
click at [357, 141] on div "NOTES FORMULA SERVICES PRODUCTS INVOICES APPOINTMENTS MEMBERSHIP PACKAGES VOUCH…" at bounding box center [488, 146] width 486 height 32
click at [356, 146] on link "SERVICES" at bounding box center [351, 146] width 31 height 8
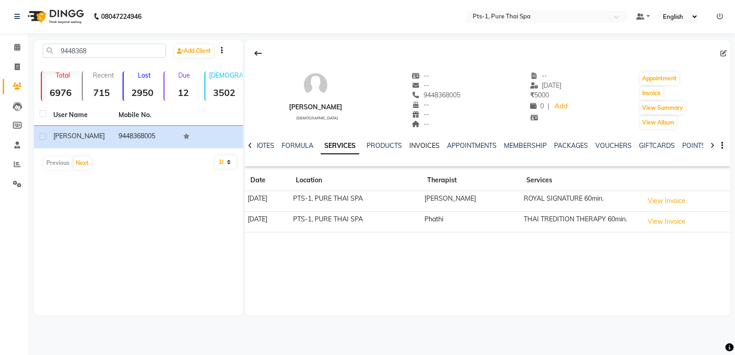
click at [428, 148] on link "INVOICES" at bounding box center [424, 146] width 30 height 8
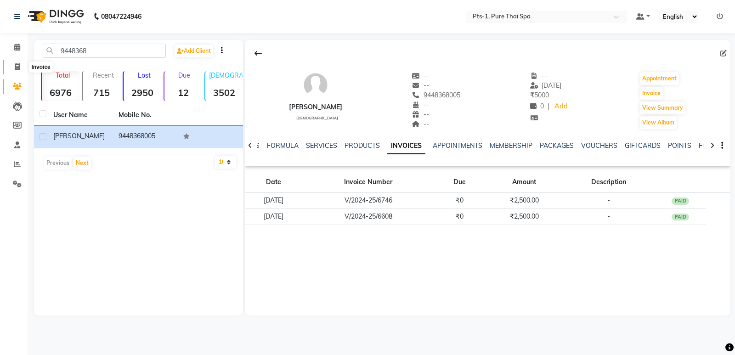
click at [15, 66] on icon at bounding box center [17, 66] width 5 height 7
select select "service"
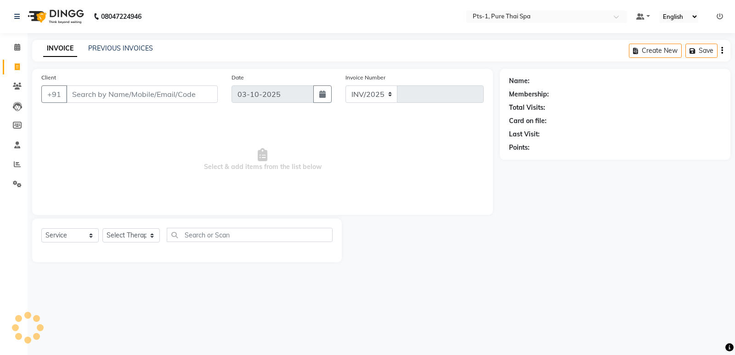
select select "9048"
type input "184"
type input "9483210540"
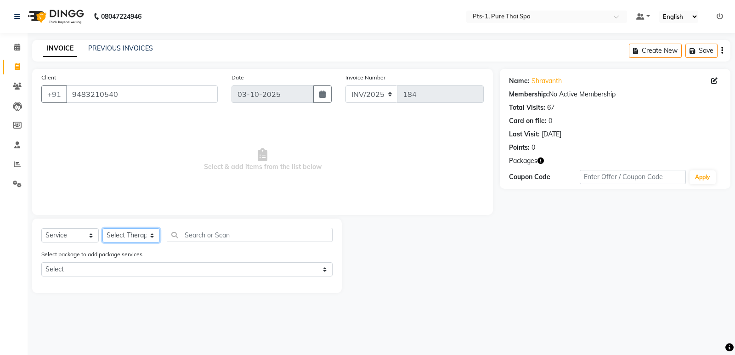
click at [132, 236] on select "Select Therapist [PERSON_NAME] anyone [PERSON_NAME] Jeje [PERSON_NAME] [PERSON_…" at bounding box center [130, 235] width 57 height 14
select select "34866"
click at [102, 228] on select "Select Therapist [PERSON_NAME] anyone [PERSON_NAME] Jeje [PERSON_NAME] [PERSON_…" at bounding box center [130, 235] width 57 height 14
click at [81, 232] on select "Select Service Product Membership Package Voucher Prepaid Gift Card" at bounding box center [69, 235] width 57 height 14
select select "package"
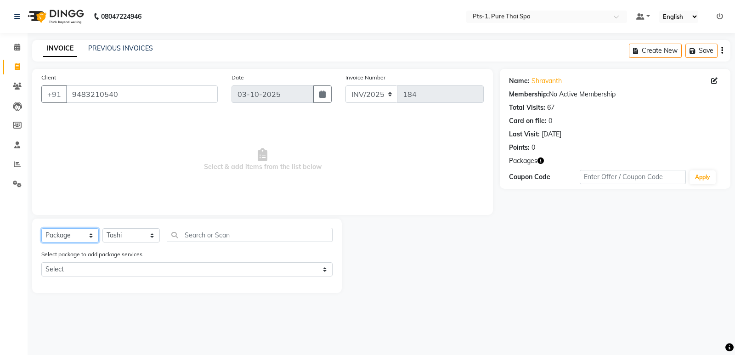
click at [41, 228] on select "Select Service Product Membership Package Voucher Prepaid Gift Card" at bounding box center [69, 235] width 57 height 14
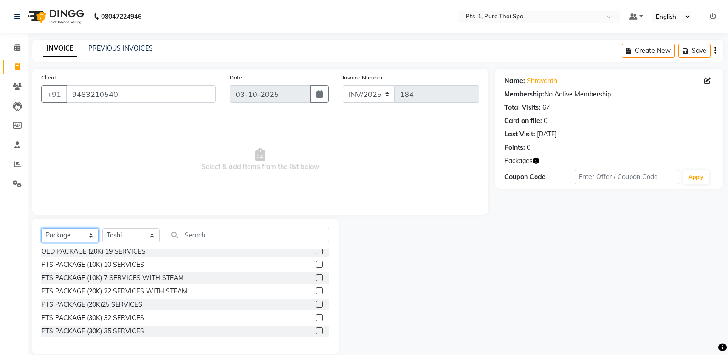
scroll to position [92, 0]
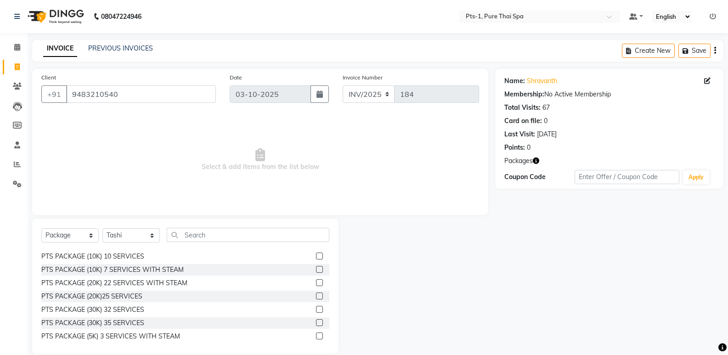
click at [316, 256] on label at bounding box center [319, 256] width 7 height 7
click at [316, 256] on input "checkbox" at bounding box center [319, 257] width 6 height 6
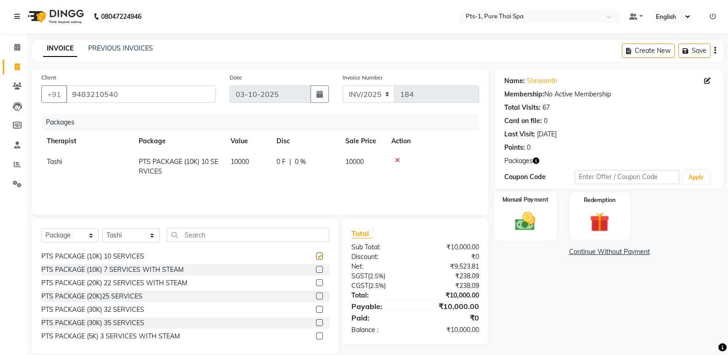
checkbox input "false"
click at [528, 205] on div "Manual Payment" at bounding box center [525, 216] width 63 height 49
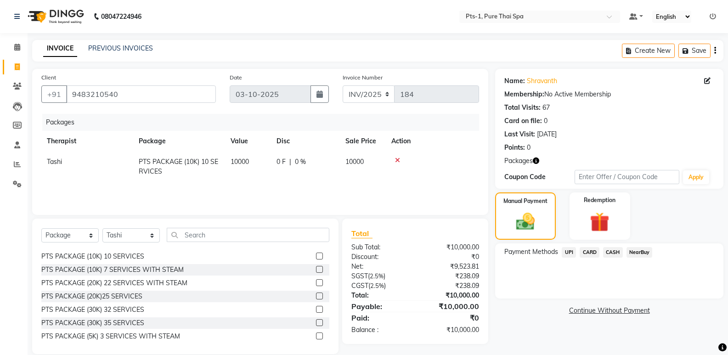
click at [614, 253] on span "CASH" at bounding box center [613, 252] width 20 height 11
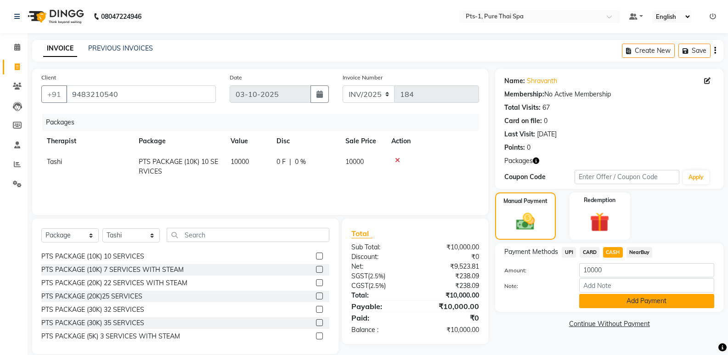
click at [606, 299] on button "Add Payment" at bounding box center [646, 301] width 135 height 14
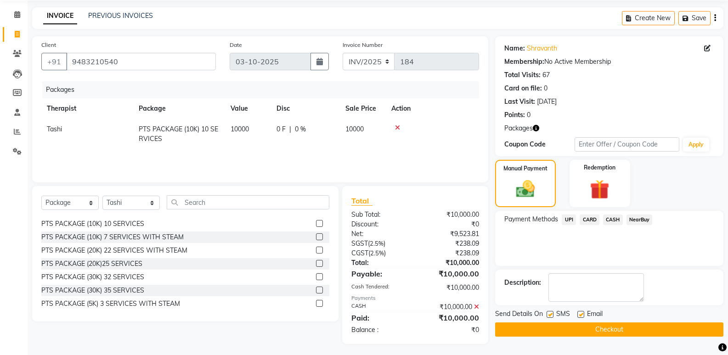
scroll to position [35, 0]
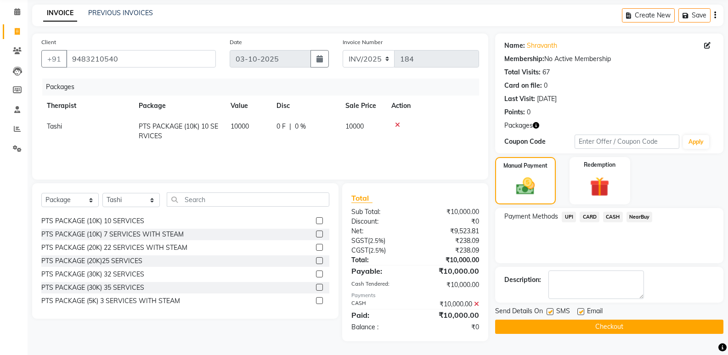
click at [551, 313] on label at bounding box center [550, 311] width 7 height 7
click at [551, 313] on input "checkbox" at bounding box center [550, 312] width 6 height 6
checkbox input "false"
click at [579, 311] on label at bounding box center [581, 311] width 7 height 7
click at [579, 311] on input "checkbox" at bounding box center [581, 312] width 6 height 6
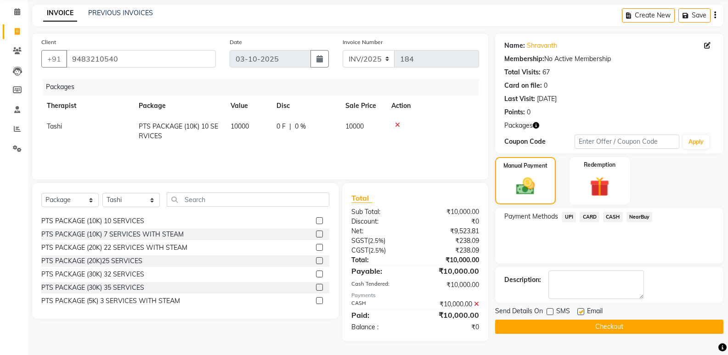
checkbox input "false"
click at [577, 289] on textarea at bounding box center [597, 285] width 96 height 28
type textarea "1072"
click at [547, 325] on button "Checkout" at bounding box center [609, 327] width 228 height 14
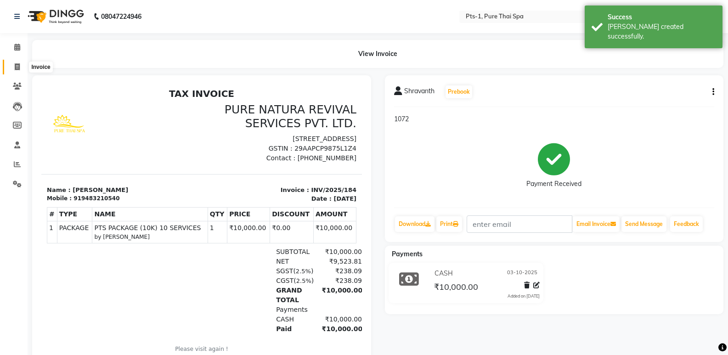
click at [15, 68] on icon at bounding box center [17, 66] width 5 height 7
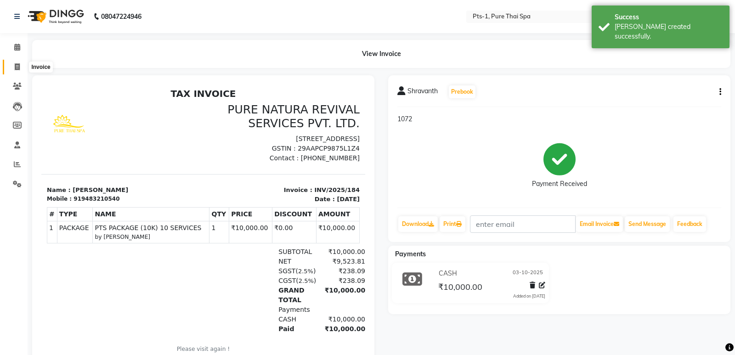
select select "service"
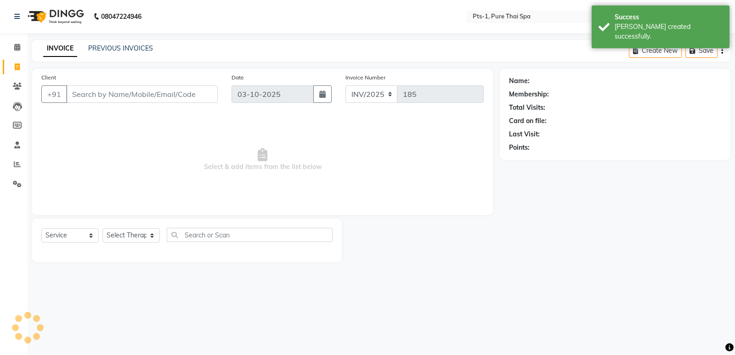
click at [105, 95] on input "Client" at bounding box center [142, 93] width 152 height 17
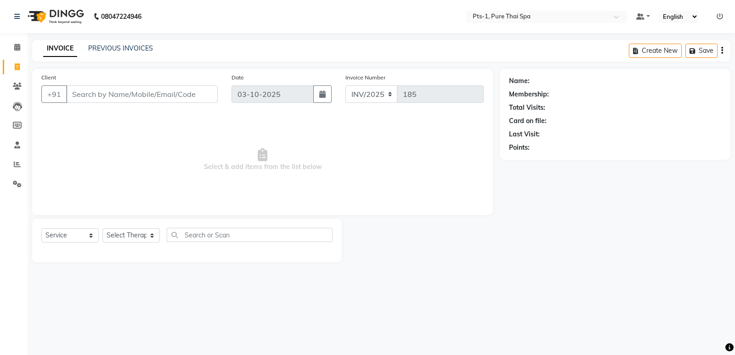
click at [92, 97] on input "Client" at bounding box center [142, 93] width 152 height 17
click at [81, 97] on input "Client" at bounding box center [142, 93] width 152 height 17
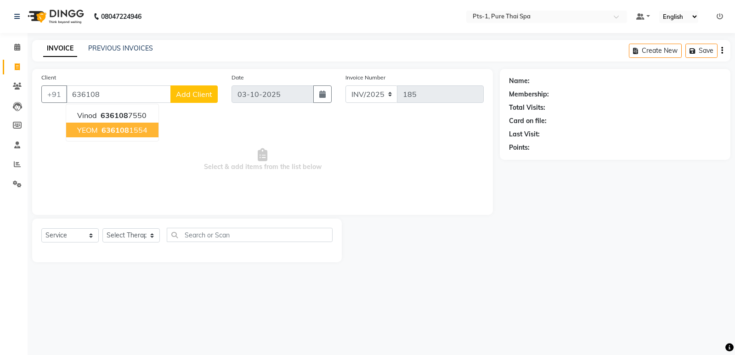
click at [116, 128] on span "636108" at bounding box center [116, 129] width 28 height 9
type input "6361081554"
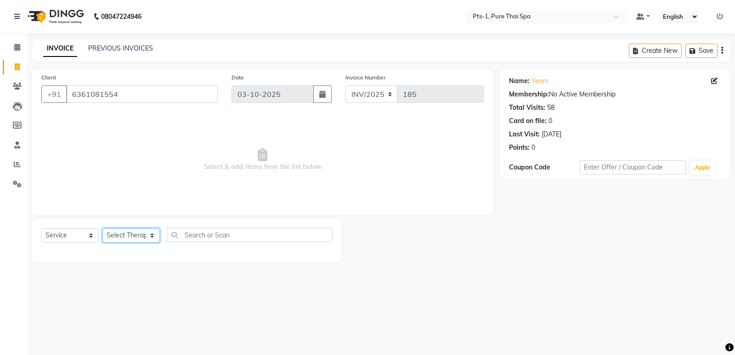
click at [127, 238] on select "Select Therapist [PERSON_NAME] anyone [PERSON_NAME] Jeje [PERSON_NAME] [PERSON_…" at bounding box center [130, 235] width 57 height 14
click at [102, 228] on select "Select Therapist [PERSON_NAME] anyone [PERSON_NAME] Jeje [PERSON_NAME] [PERSON_…" at bounding box center [130, 235] width 57 height 14
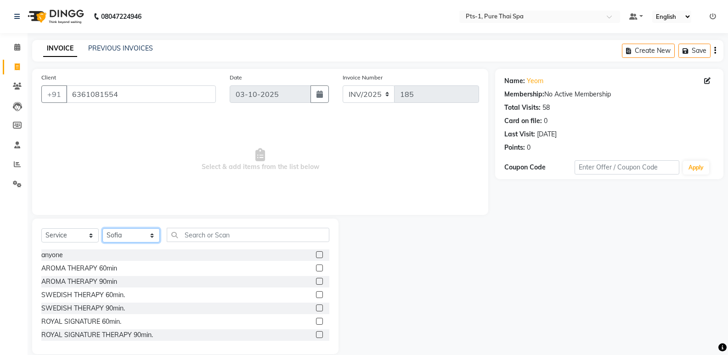
click at [136, 237] on select "Select Therapist [PERSON_NAME] anyone [PERSON_NAME] Jeje [PERSON_NAME] [PERSON_…" at bounding box center [130, 235] width 57 height 14
select select "80363"
click at [102, 228] on select "Select Therapist [PERSON_NAME] anyone [PERSON_NAME] Jeje [PERSON_NAME] [PERSON_…" at bounding box center [130, 235] width 57 height 14
click at [316, 294] on label at bounding box center [319, 294] width 7 height 7
click at [316, 294] on input "checkbox" at bounding box center [319, 295] width 6 height 6
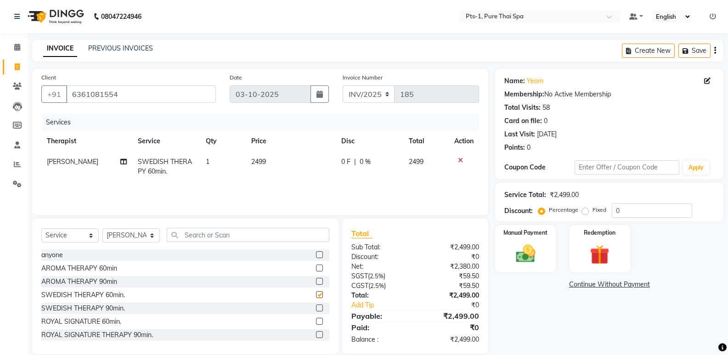
checkbox input "false"
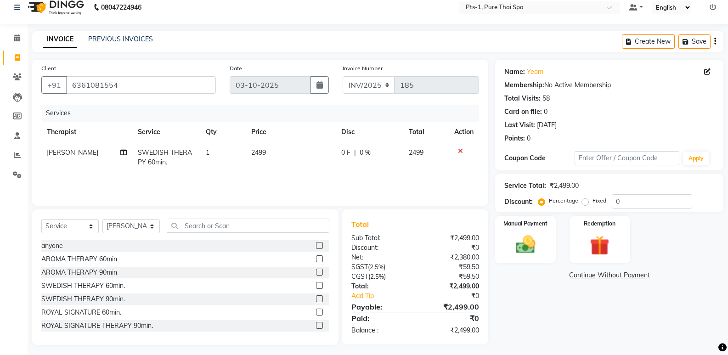
scroll to position [13, 0]
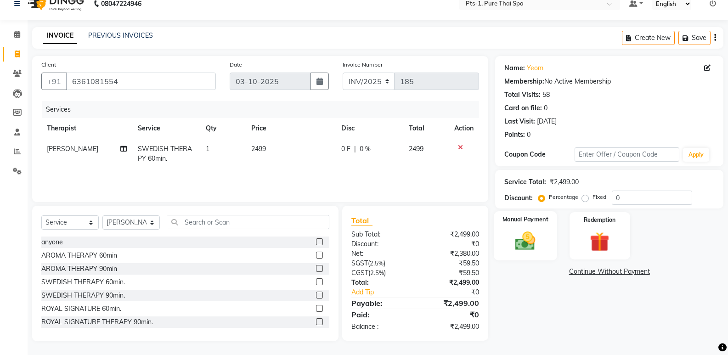
click at [532, 241] on img at bounding box center [525, 240] width 33 height 23
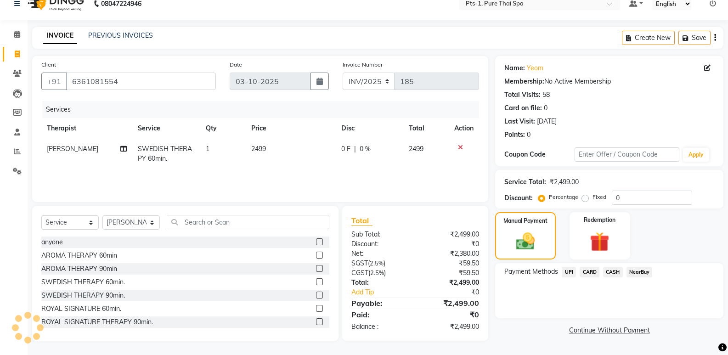
click at [571, 271] on span "UPI" at bounding box center [569, 272] width 14 height 11
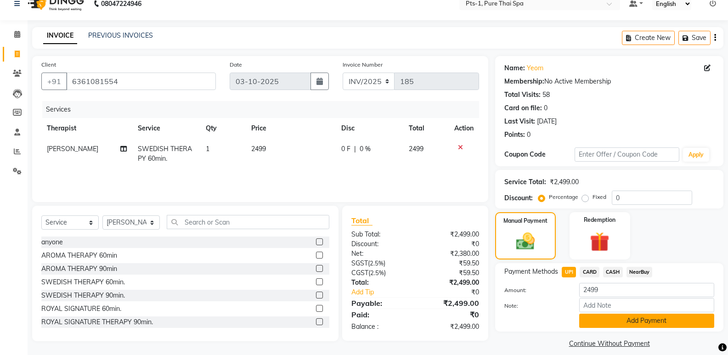
click at [594, 320] on button "Add Payment" at bounding box center [646, 321] width 135 height 14
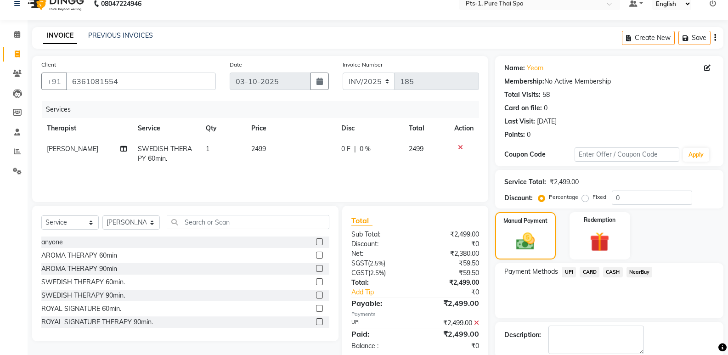
scroll to position [61, 0]
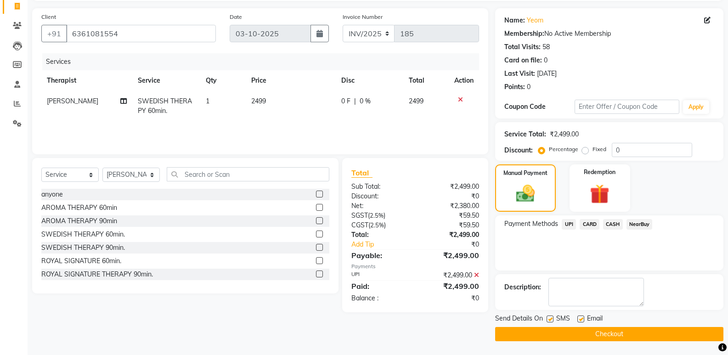
drag, startPoint x: 551, startPoint y: 319, endPoint x: 560, endPoint y: 318, distance: 9.2
click at [551, 319] on label at bounding box center [550, 319] width 7 height 7
click at [551, 319] on input "checkbox" at bounding box center [550, 320] width 6 height 6
checkbox input "false"
click at [586, 318] on div "Email" at bounding box center [594, 319] width 33 height 11
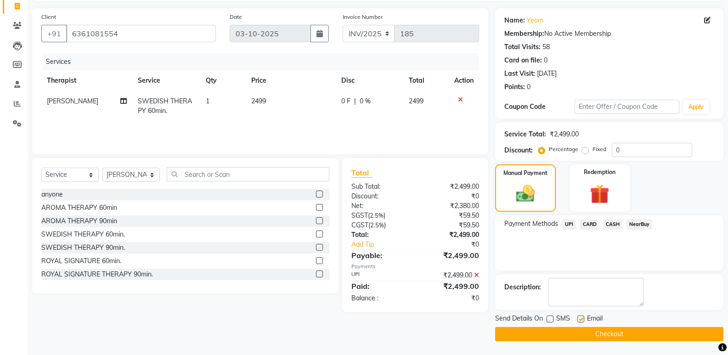
click at [582, 318] on label at bounding box center [581, 319] width 7 height 7
click at [582, 318] on input "checkbox" at bounding box center [581, 320] width 6 height 6
checkbox input "false"
click at [566, 337] on button "Checkout" at bounding box center [609, 334] width 228 height 14
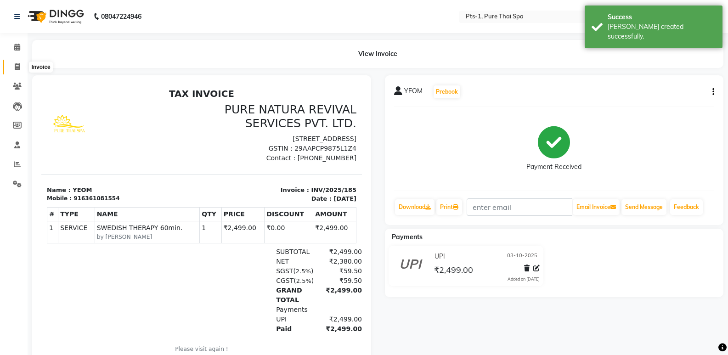
drag, startPoint x: 19, startPoint y: 70, endPoint x: 25, endPoint y: 68, distance: 6.2
click at [19, 69] on icon at bounding box center [17, 66] width 5 height 7
select select "service"
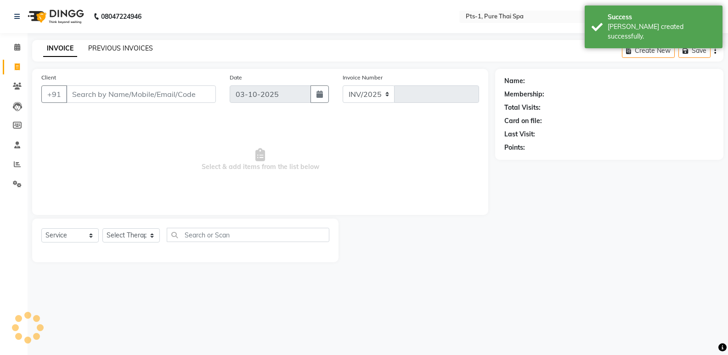
select select "9048"
type input "186"
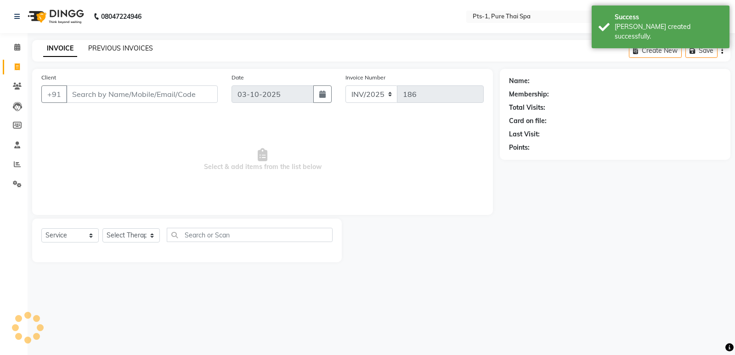
click at [120, 49] on link "PREVIOUS INVOICES" at bounding box center [120, 48] width 65 height 8
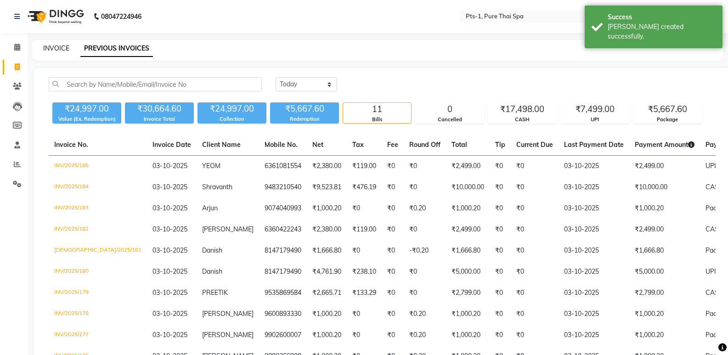
click at [49, 47] on link "INVOICE" at bounding box center [56, 48] width 26 height 8
select select "service"
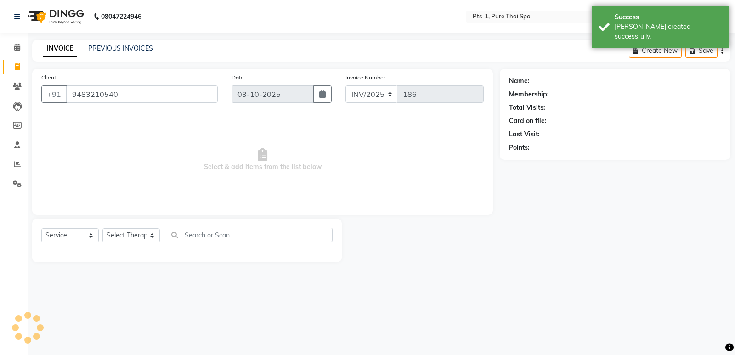
type input "9483210540"
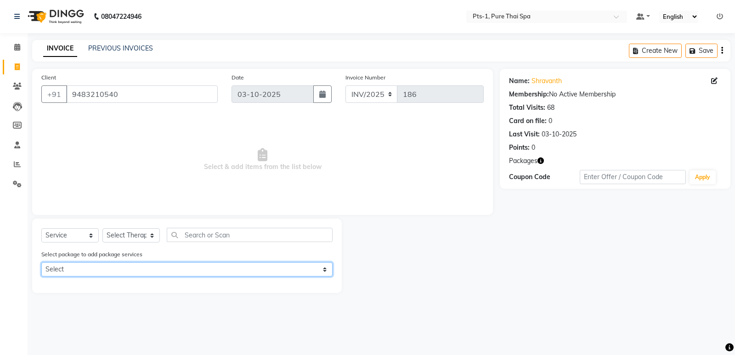
click at [136, 268] on select "Select PTS PACKAGE (10K) 10 SERVICES PTS PACKAGE (10K) 10 SERVICES PTS PACKAGE …" at bounding box center [186, 269] width 291 height 14
select select "2: Object"
click at [41, 262] on select "Select PTS PACKAGE (10K) 10 SERVICES PTS PACKAGE (10K) 10 SERVICES PTS PACKAGE …" at bounding box center [186, 269] width 291 height 14
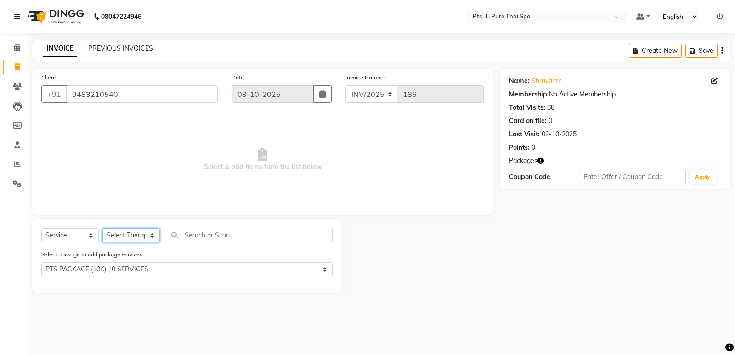
click at [133, 237] on select "Select Therapist [PERSON_NAME] anyone [PERSON_NAME] Jeje [PERSON_NAME] [PERSON_…" at bounding box center [130, 235] width 57 height 14
select select "88349"
click at [102, 228] on select "Select Therapist [PERSON_NAME] anyone [PERSON_NAME] Jeje [PERSON_NAME] [PERSON_…" at bounding box center [130, 235] width 57 height 14
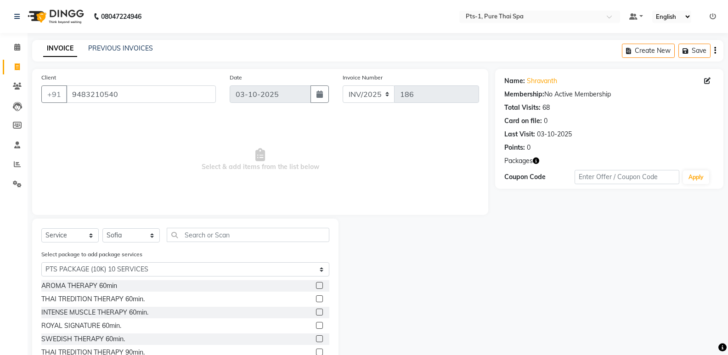
click at [316, 338] on label at bounding box center [319, 338] width 7 height 7
click at [316, 338] on input "checkbox" at bounding box center [319, 339] width 6 height 6
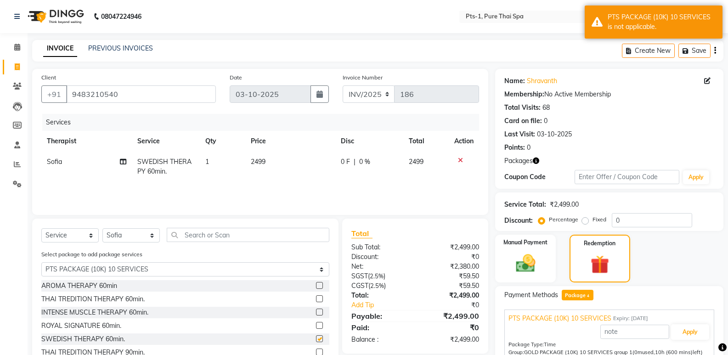
checkbox input "false"
click at [459, 160] on icon at bounding box center [460, 160] width 5 height 6
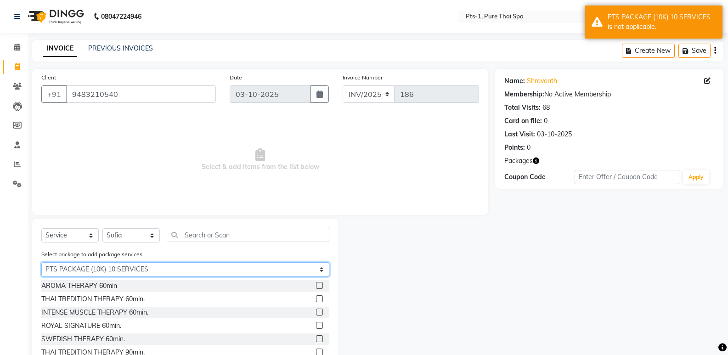
click at [121, 269] on select "Select PTS PACKAGE (10K) 10 SERVICES PTS PACKAGE (10K) 10 SERVICES PTS PACKAGE …" at bounding box center [185, 269] width 288 height 14
select select "1: Object"
click at [41, 262] on select "Select PTS PACKAGE (10K) 10 SERVICES PTS PACKAGE (10K) 10 SERVICES PTS PACKAGE …" at bounding box center [185, 269] width 288 height 14
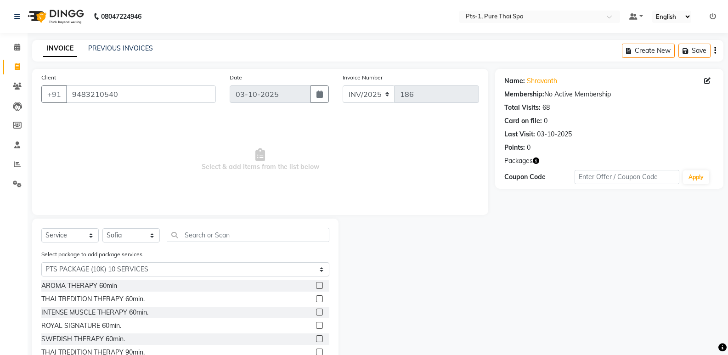
click at [316, 337] on label at bounding box center [319, 338] width 7 height 7
click at [316, 337] on input "checkbox" at bounding box center [319, 339] width 6 height 6
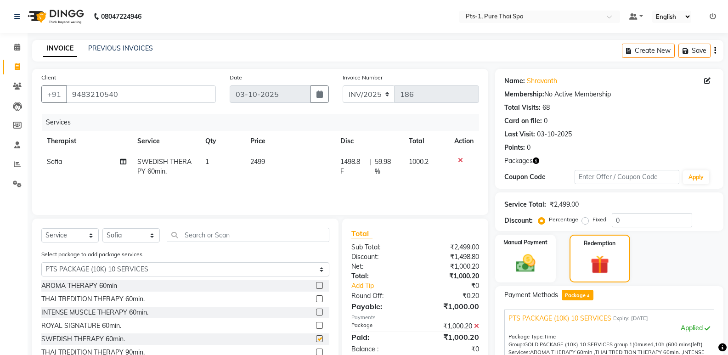
checkbox input "false"
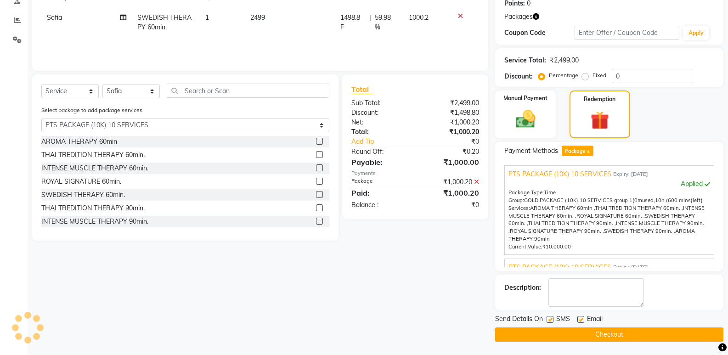
scroll to position [145, 0]
click at [551, 319] on label at bounding box center [550, 319] width 7 height 7
click at [551, 319] on input "checkbox" at bounding box center [550, 320] width 6 height 6
checkbox input "false"
click at [578, 319] on label at bounding box center [581, 319] width 7 height 7
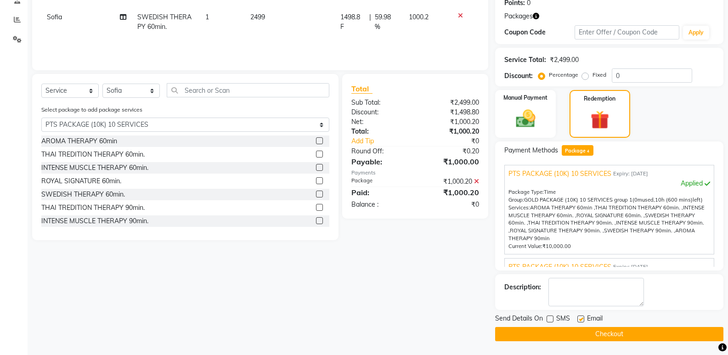
click at [578, 319] on input "checkbox" at bounding box center [581, 320] width 6 height 6
checkbox input "false"
click at [580, 298] on textarea at bounding box center [597, 292] width 96 height 28
type textarea "1072"
click at [540, 336] on button "Checkout" at bounding box center [609, 334] width 228 height 14
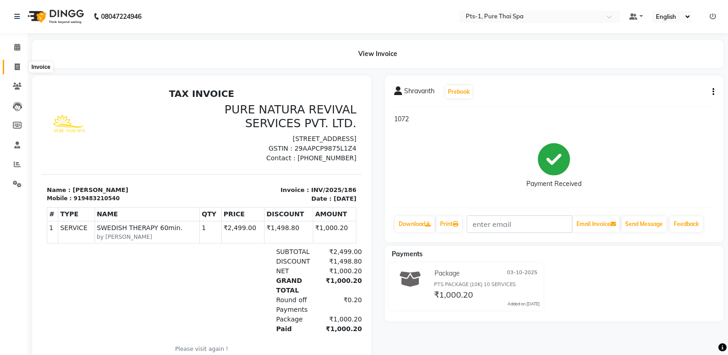
click at [15, 68] on icon at bounding box center [17, 66] width 5 height 7
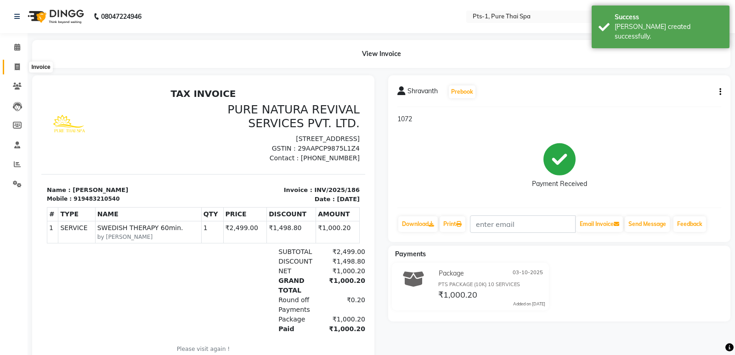
select select "service"
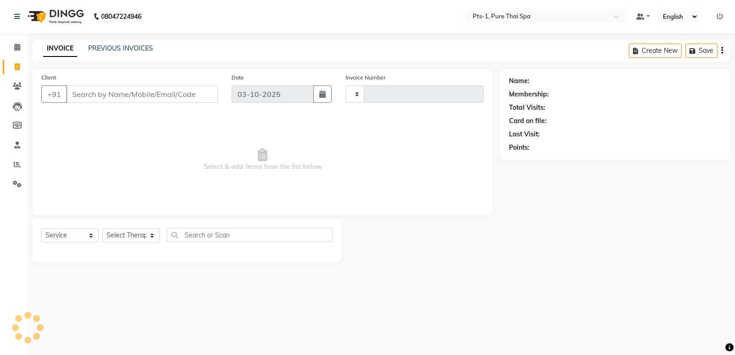
type input "187"
select select "9048"
click at [121, 48] on link "PREVIOUS INVOICES" at bounding box center [120, 48] width 65 height 8
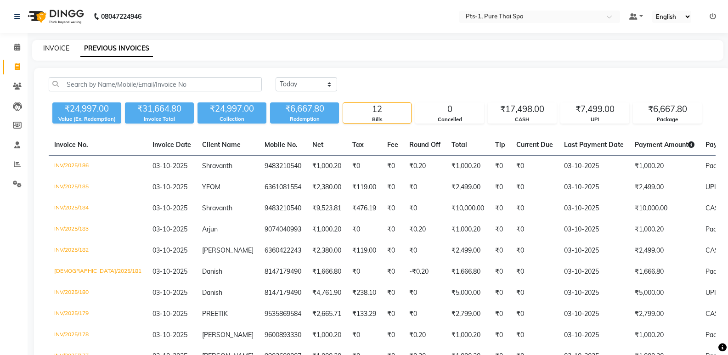
click at [57, 48] on link "INVOICE" at bounding box center [56, 48] width 26 height 8
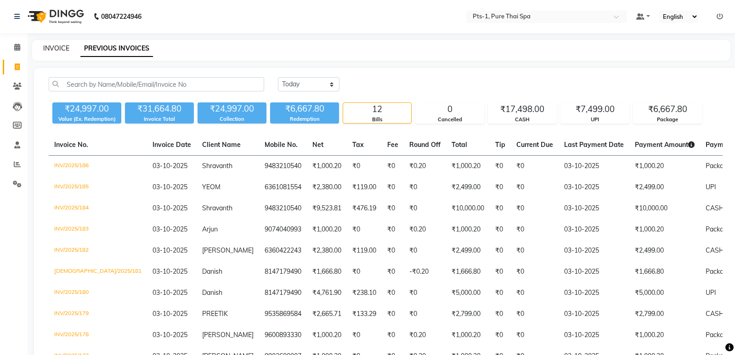
select select "service"
